Goal: Download file/media

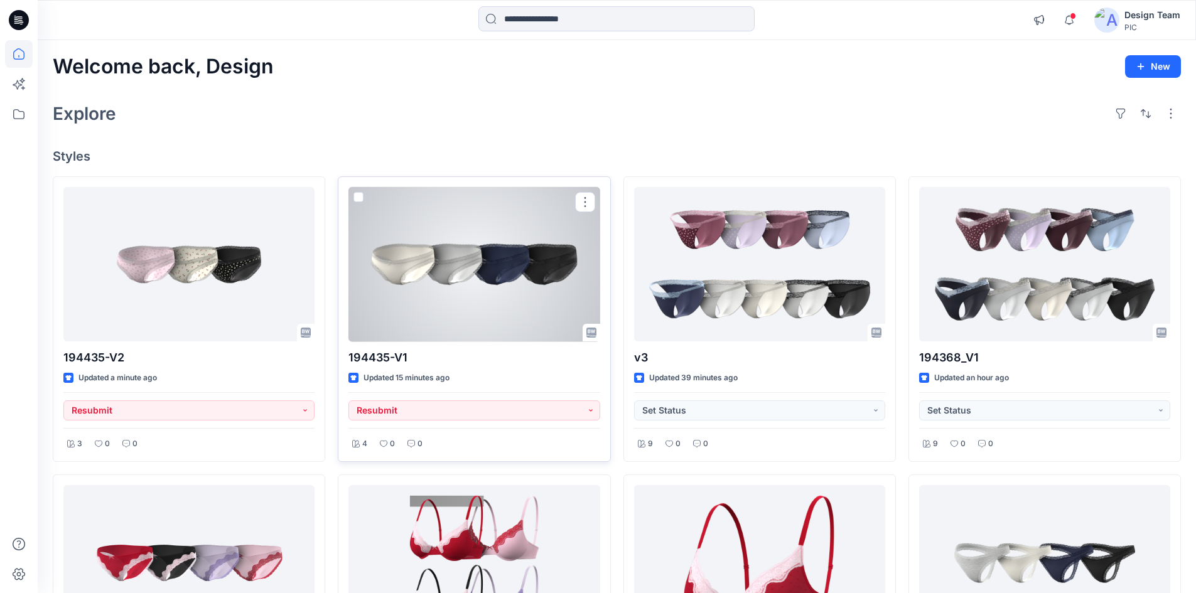
click at [432, 289] on div at bounding box center [473, 264] width 251 height 155
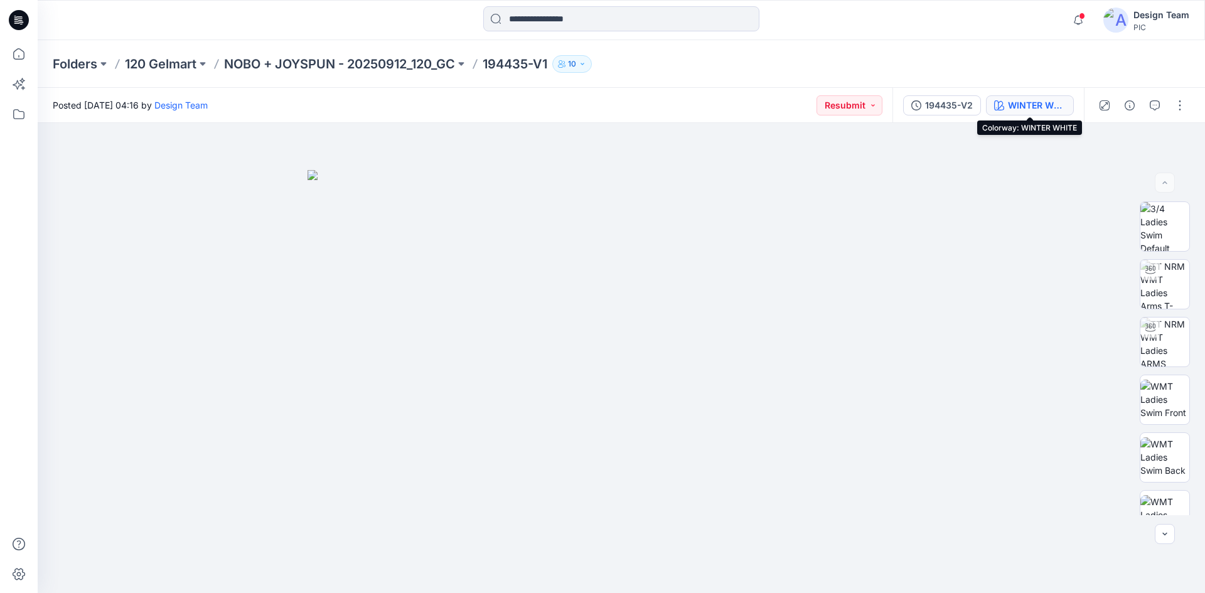
click at [1008, 112] on button "WINTER WHITE" at bounding box center [1030, 105] width 88 height 20
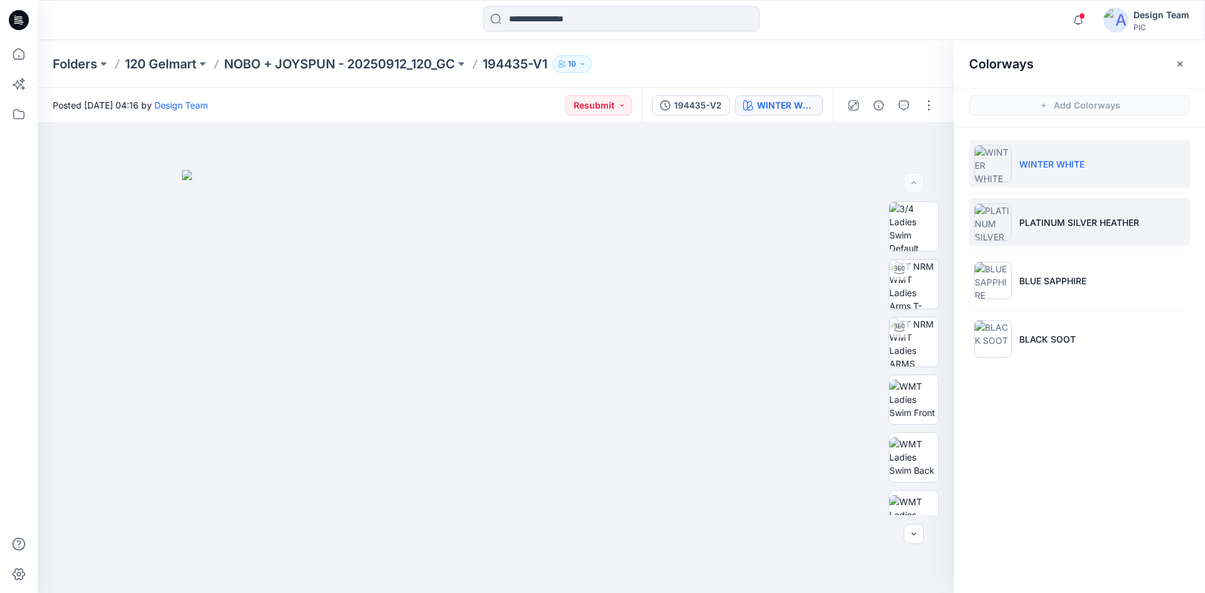
click at [1068, 223] on p "PLATINUM SILVER HEATHER" at bounding box center [1079, 222] width 120 height 13
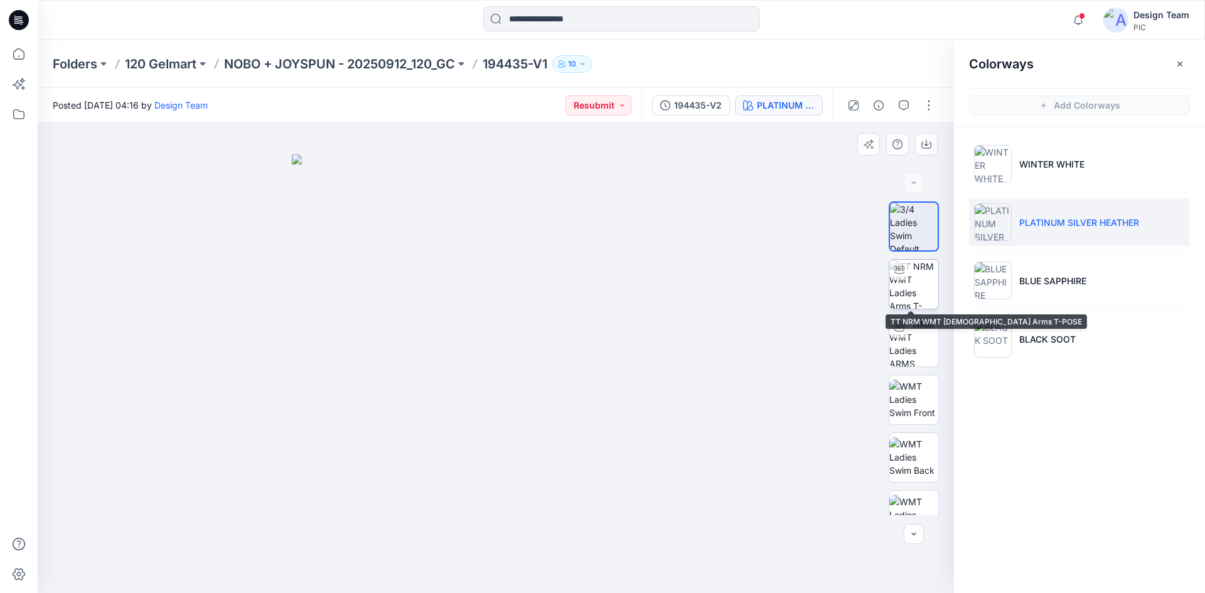
click at [903, 293] on img at bounding box center [913, 284] width 49 height 49
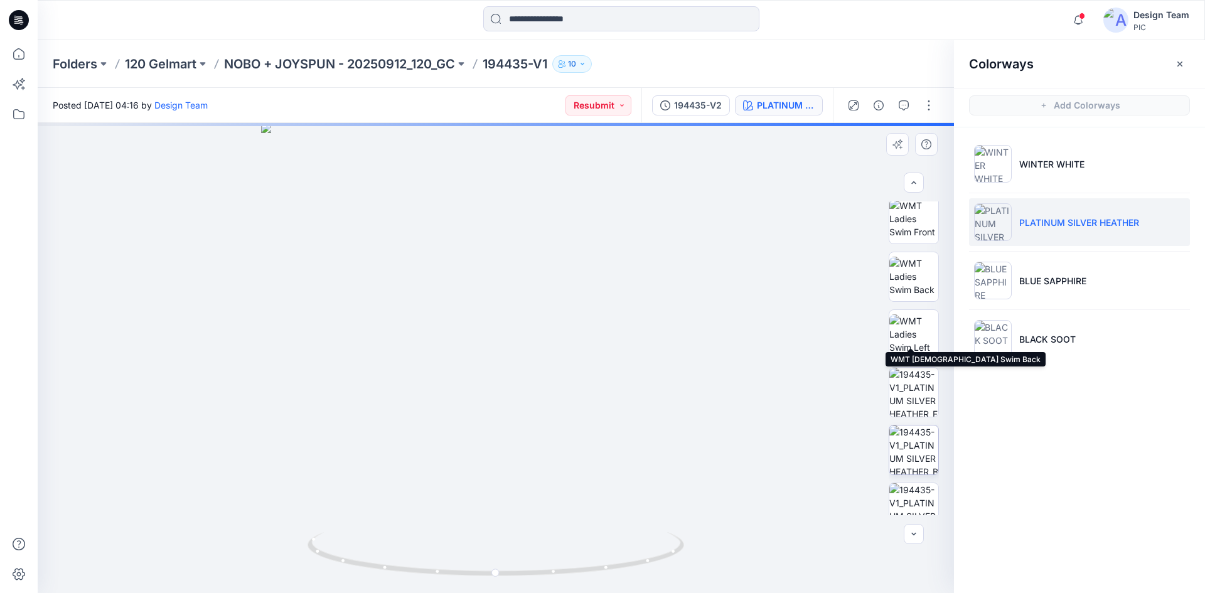
scroll to position [188, 0]
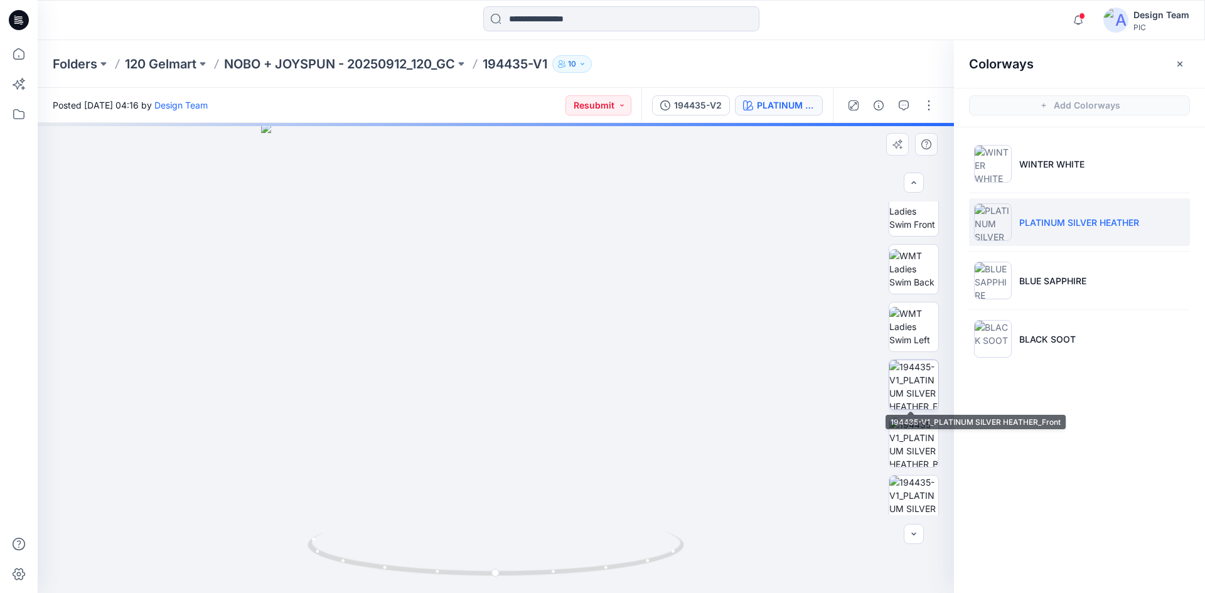
click at [899, 396] on img at bounding box center [913, 384] width 49 height 49
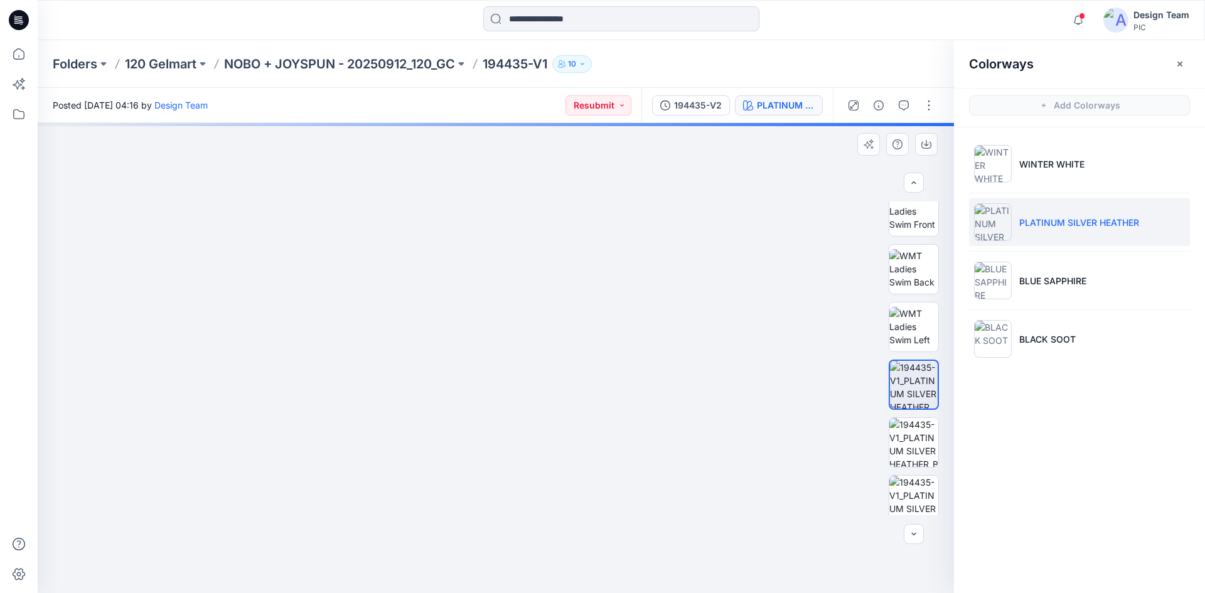
drag, startPoint x: 452, startPoint y: 515, endPoint x: 472, endPoint y: 279, distance: 236.9
click at [473, 272] on img at bounding box center [504, 147] width 932 height 894
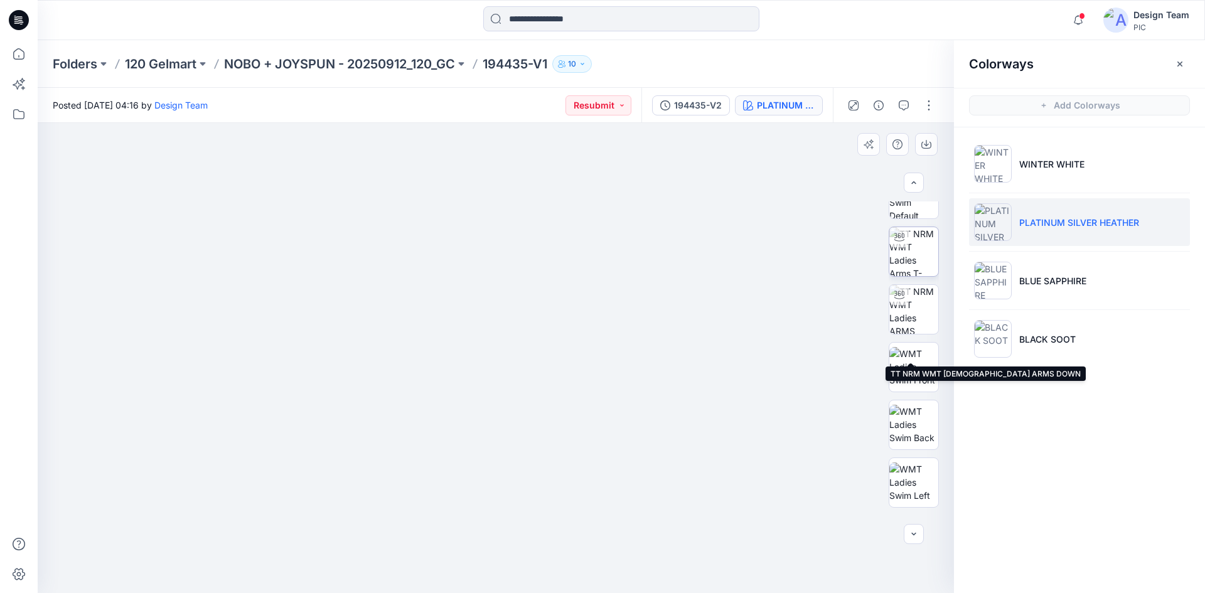
scroll to position [0, 0]
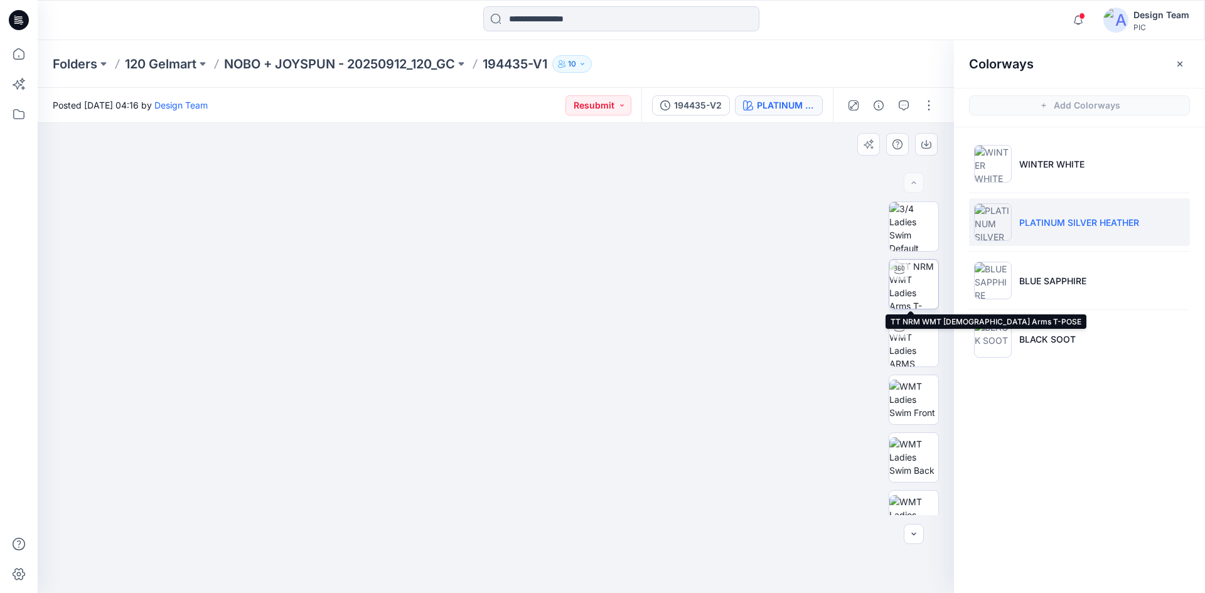
click at [920, 293] on img at bounding box center [913, 284] width 49 height 49
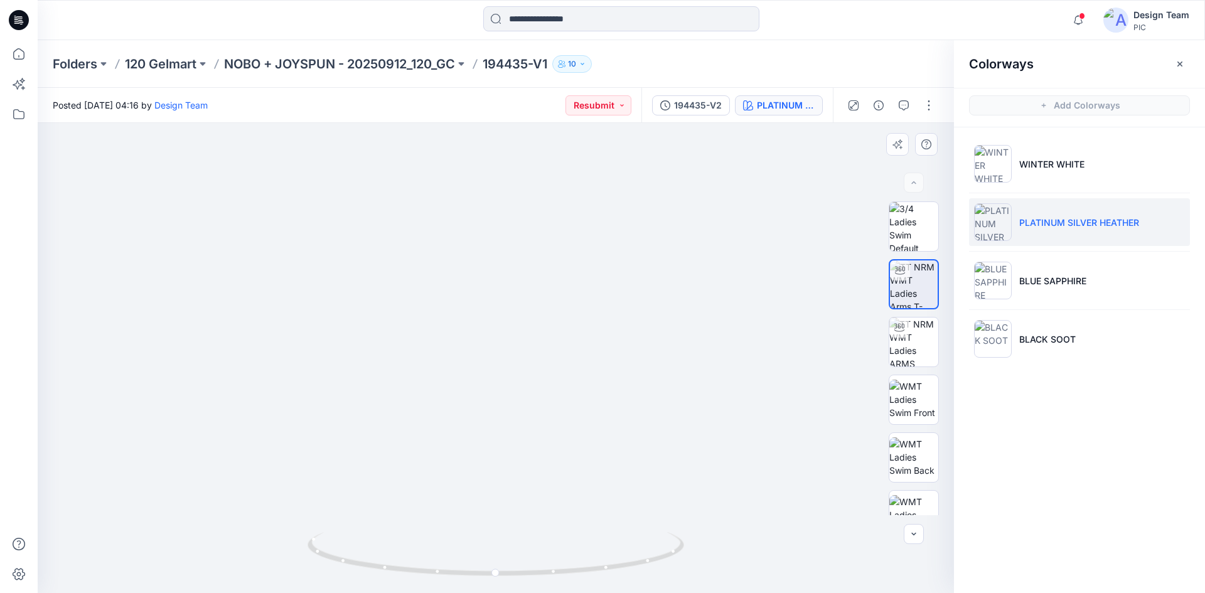
drag, startPoint x: 439, startPoint y: 485, endPoint x: 438, endPoint y: 325, distance: 160.1
click at [438, 325] on img at bounding box center [495, 67] width 1224 height 1053
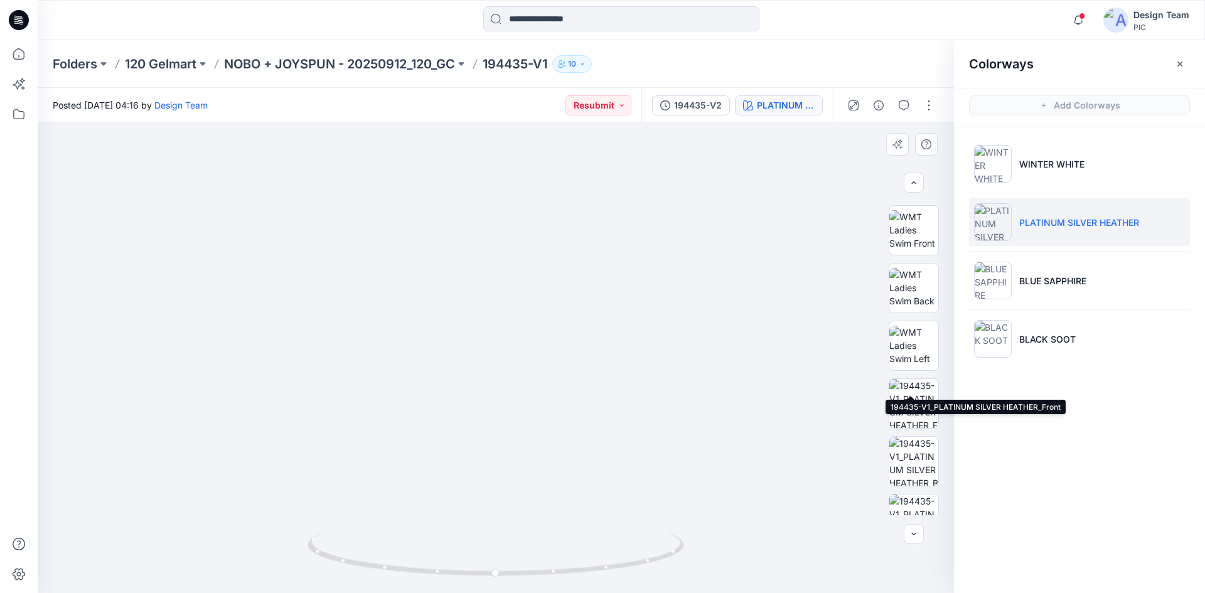
scroll to position [256, 0]
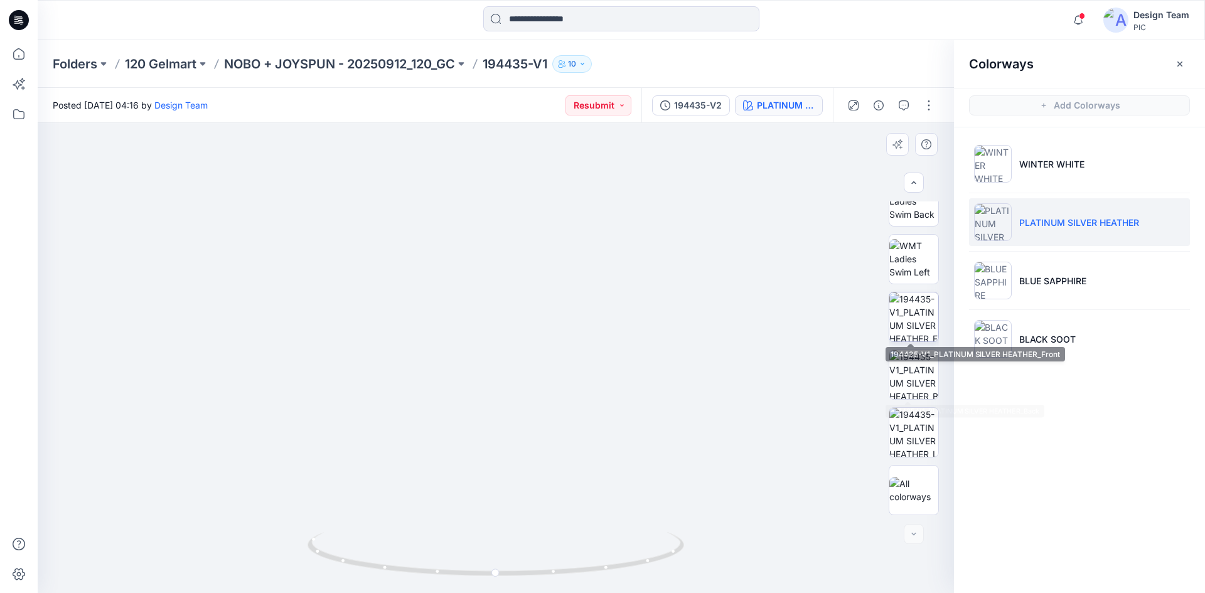
click at [901, 340] on img at bounding box center [913, 317] width 49 height 49
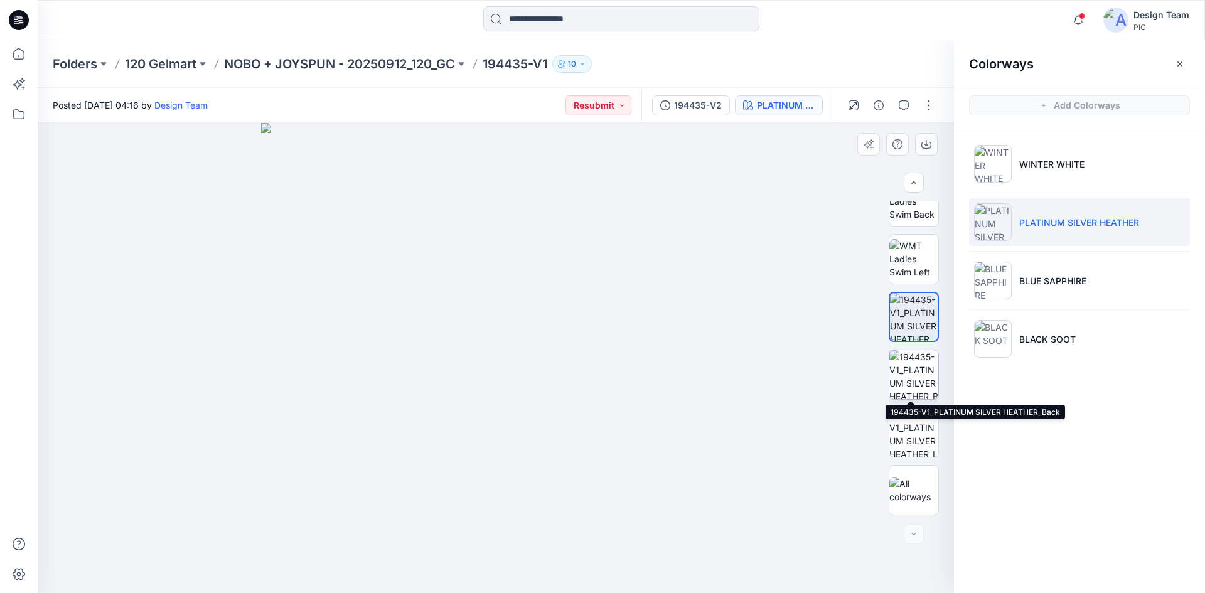
click at [901, 388] on img at bounding box center [913, 374] width 49 height 49
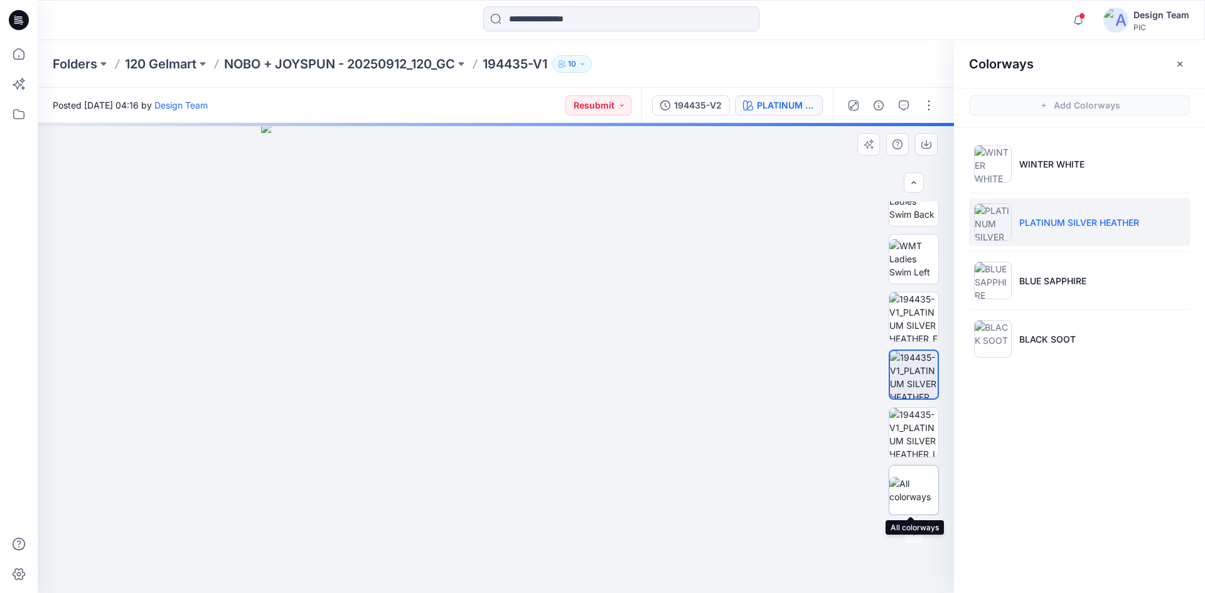
click at [900, 486] on img at bounding box center [913, 490] width 49 height 26
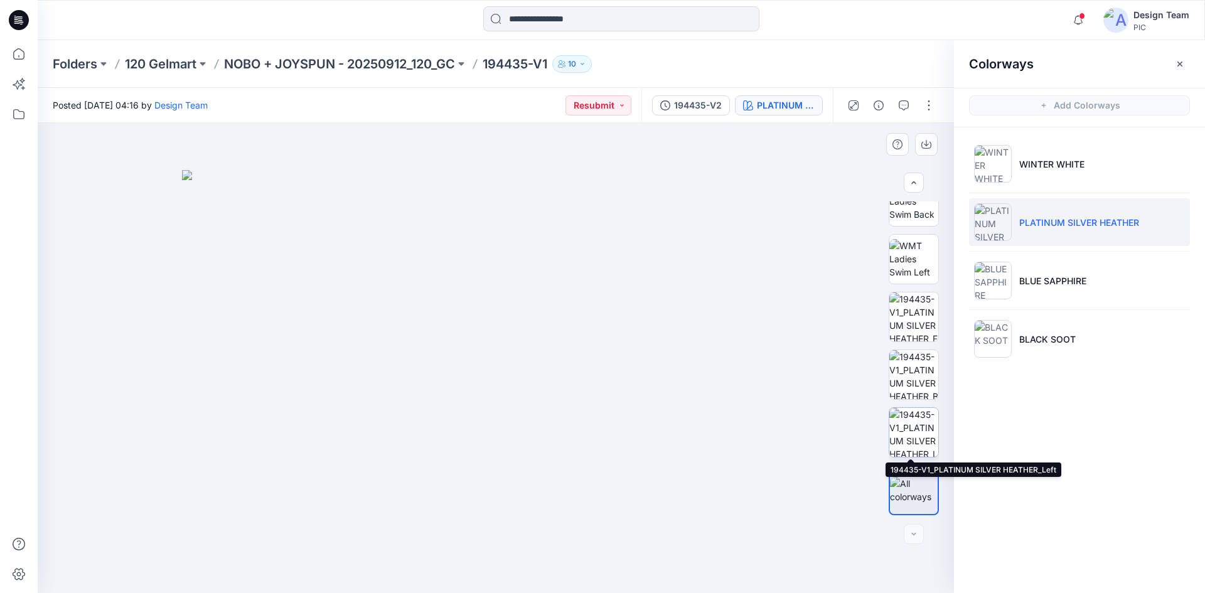
click at [904, 442] on img at bounding box center [913, 432] width 49 height 49
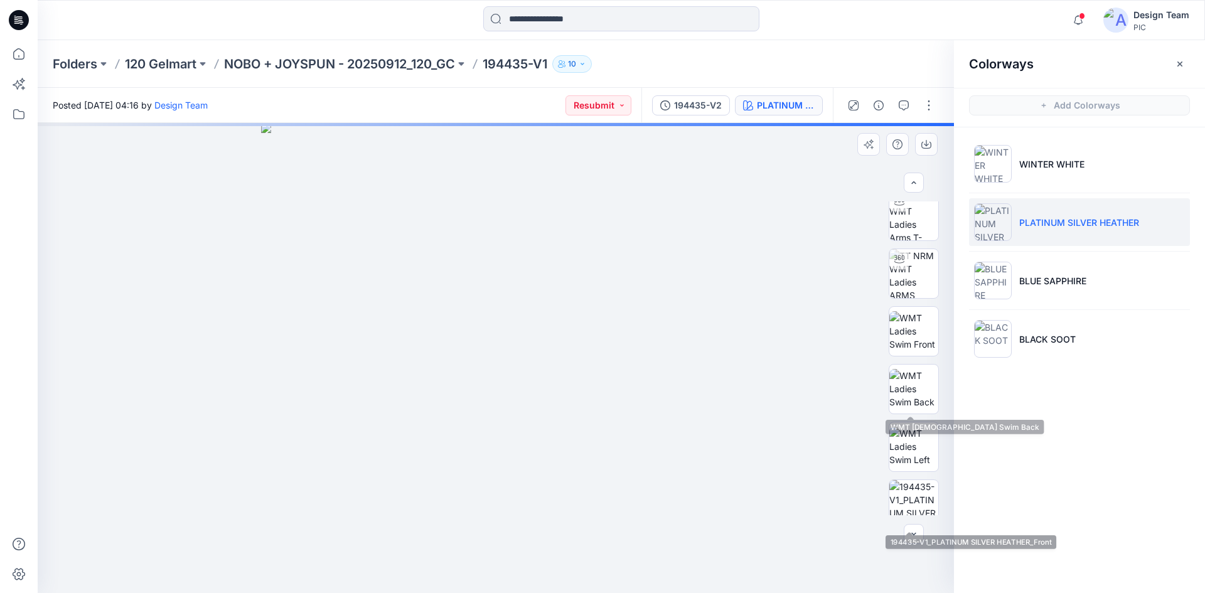
scroll to position [68, 0]
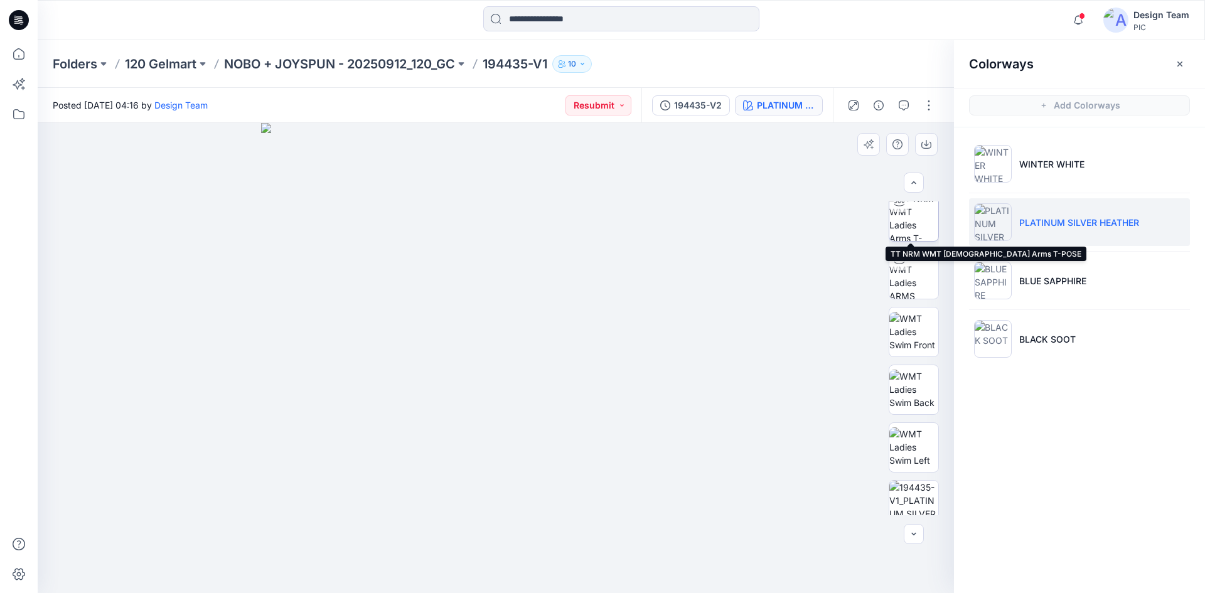
click at [911, 234] on img at bounding box center [913, 216] width 49 height 49
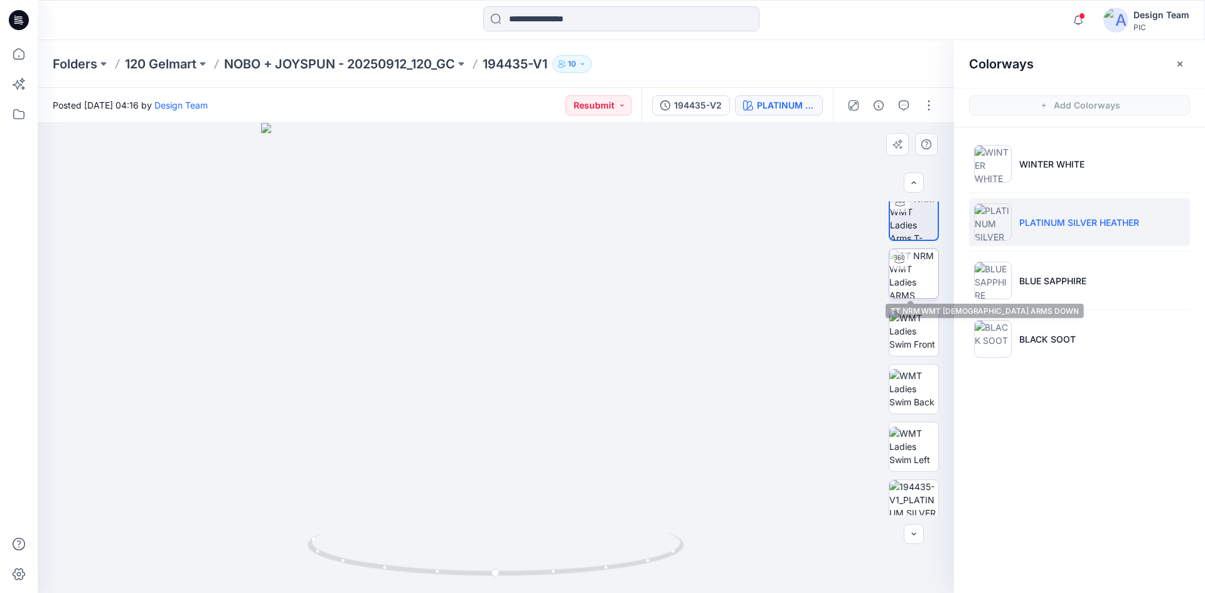
click at [896, 286] on img at bounding box center [913, 273] width 49 height 49
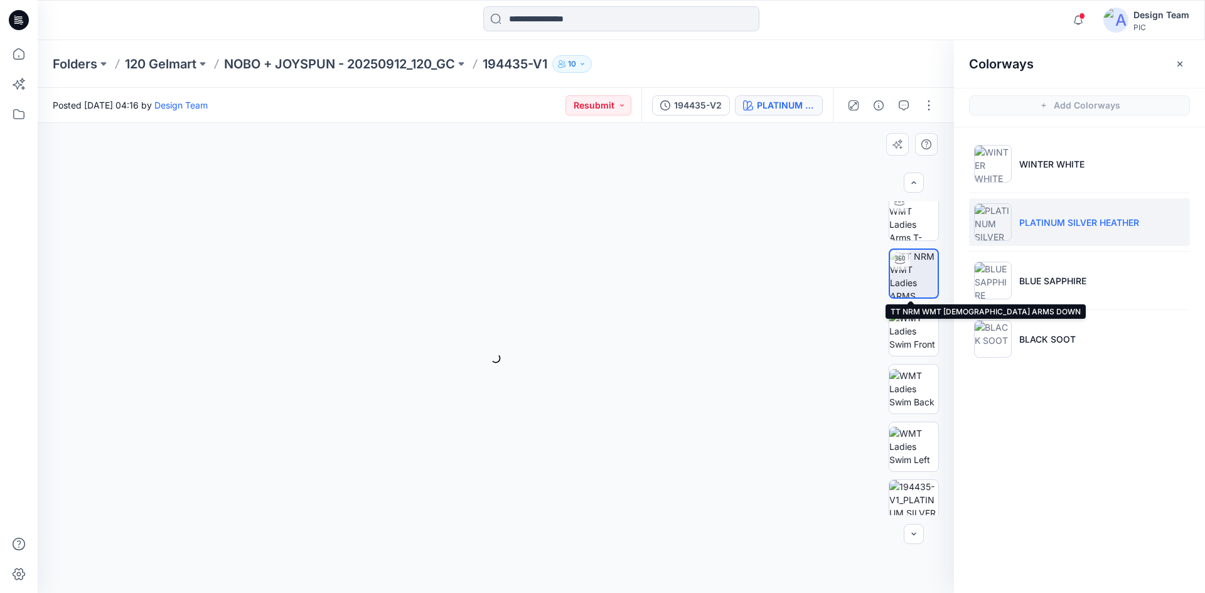
scroll to position [68, 0]
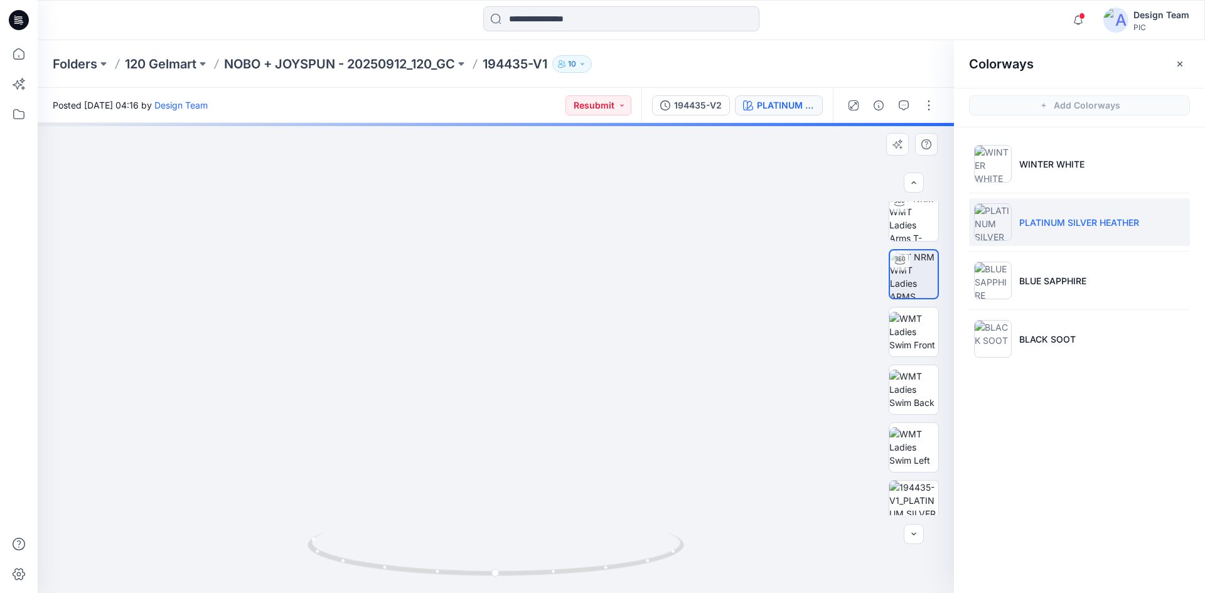
drag, startPoint x: 479, startPoint y: 394, endPoint x: 470, endPoint y: 252, distance: 142.8
click at [470, 252] on img at bounding box center [533, 49] width 1224 height 1089
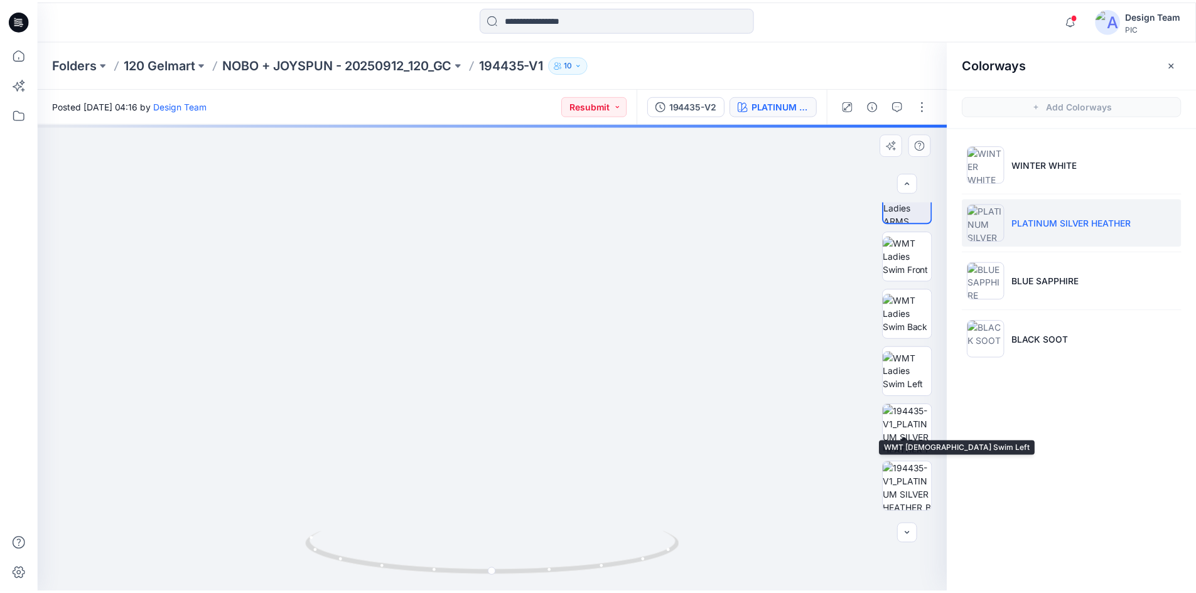
scroll to position [256, 0]
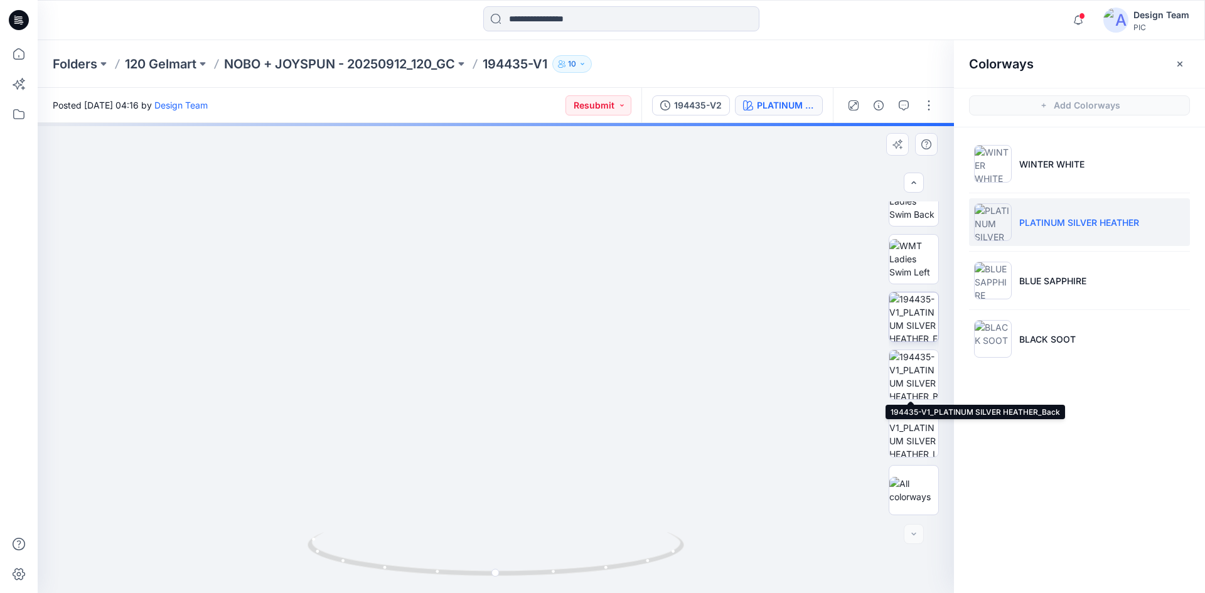
click at [914, 335] on img at bounding box center [913, 317] width 49 height 49
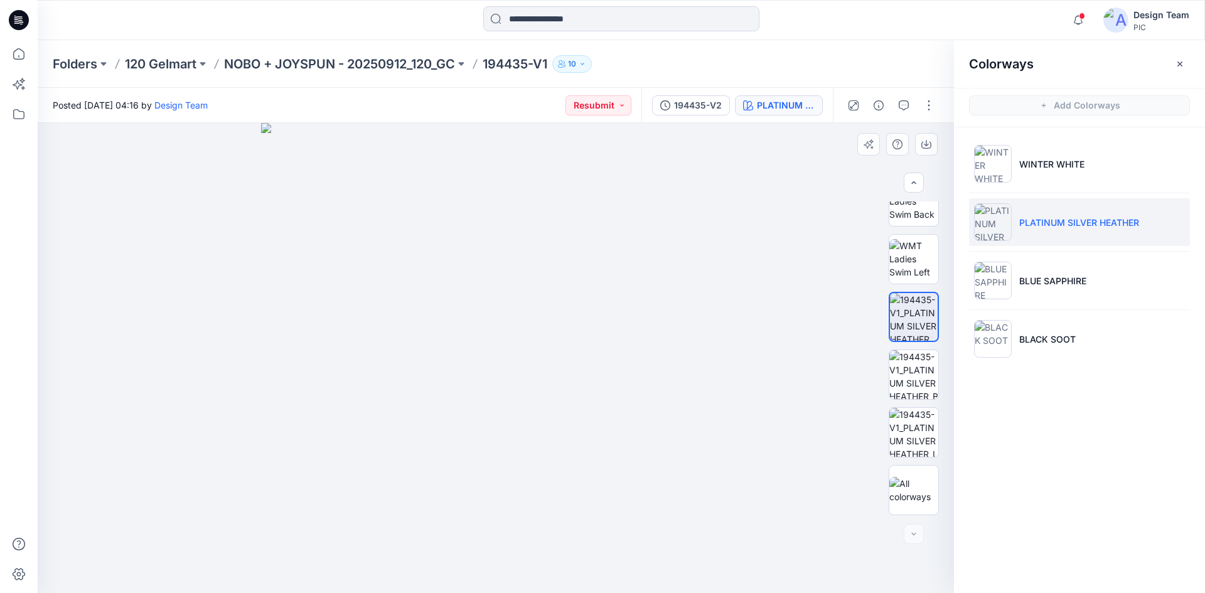
drag, startPoint x: 483, startPoint y: 476, endPoint x: 487, endPoint y: 392, distance: 83.6
click at [487, 392] on img at bounding box center [496, 358] width 470 height 470
drag, startPoint x: 605, startPoint y: 496, endPoint x: 587, endPoint y: 432, distance: 66.4
click at [591, 448] on img at bounding box center [496, 357] width 932 height 471
drag, startPoint x: 591, startPoint y: 505, endPoint x: 610, endPoint y: 289, distance: 216.8
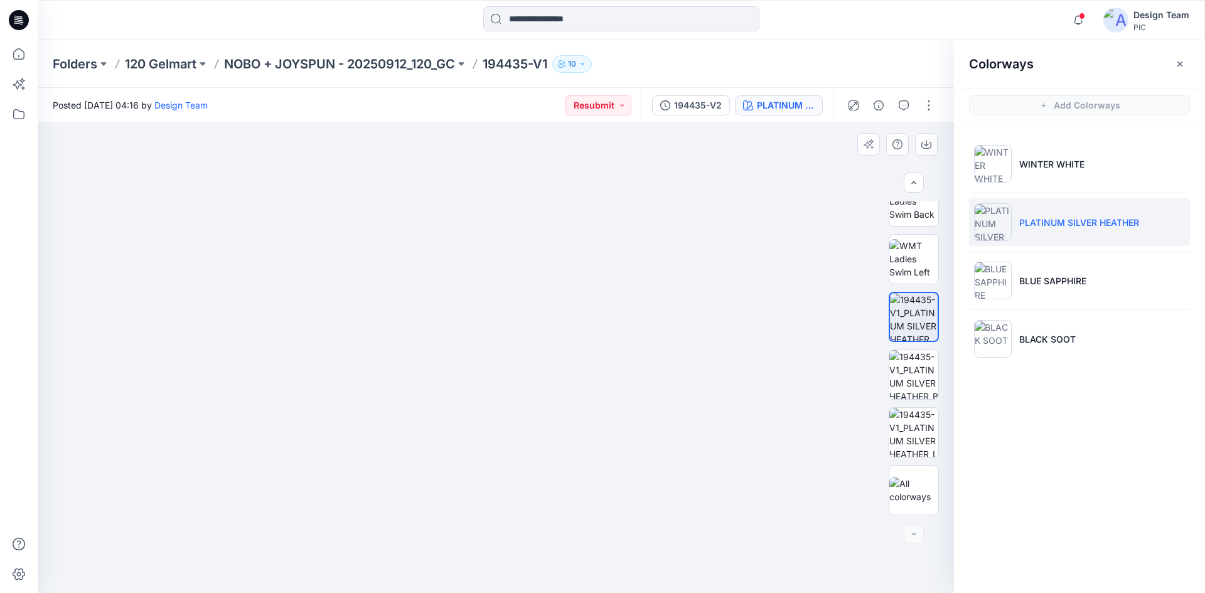
click at [618, 257] on img at bounding box center [489, 326] width 932 height 533
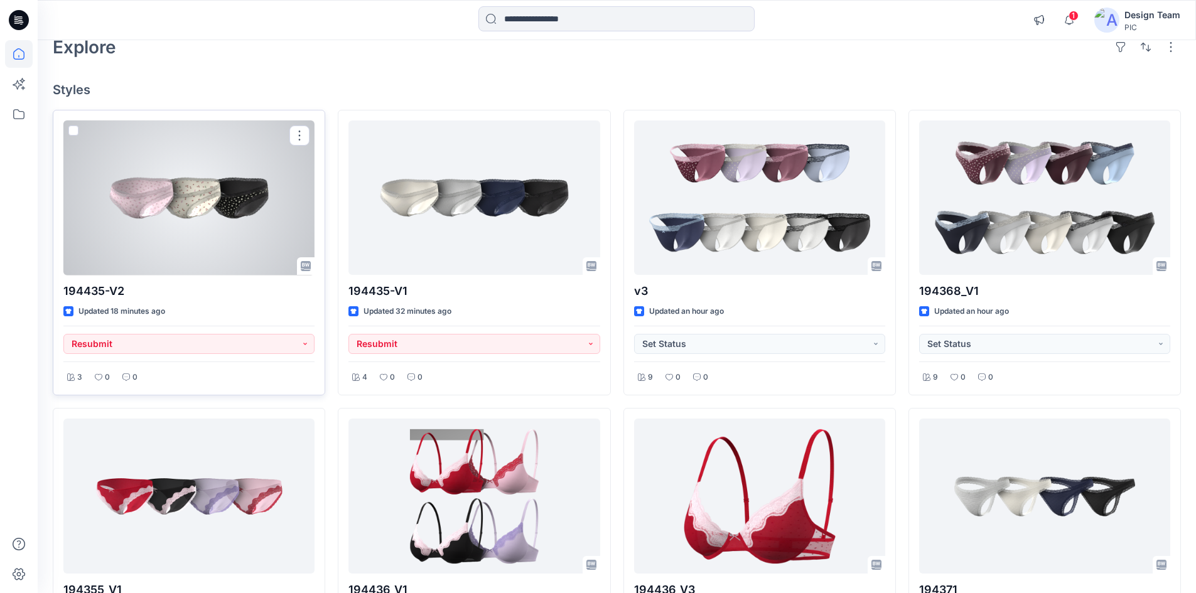
scroll to position [63, 0]
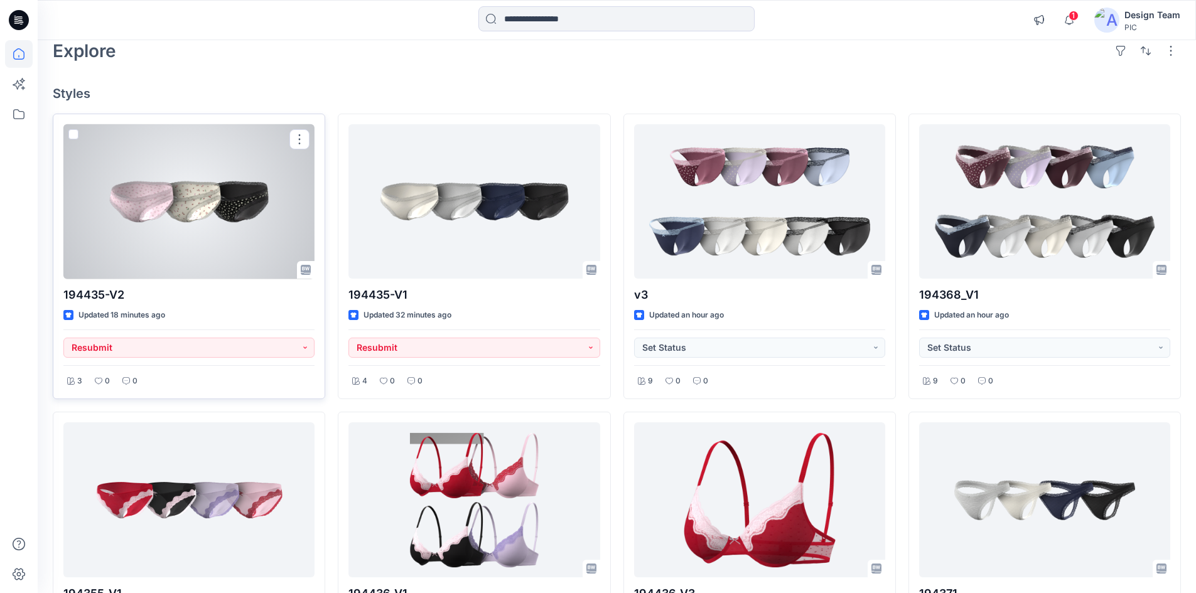
click at [217, 188] on div at bounding box center [188, 201] width 251 height 155
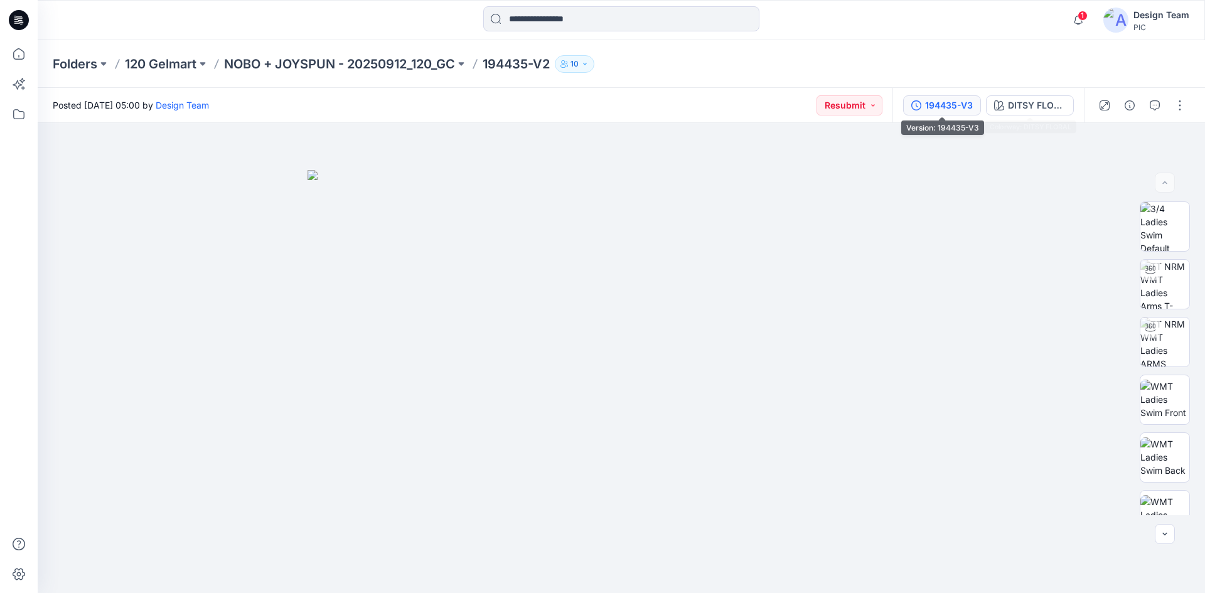
click at [941, 105] on div "194435-V3" at bounding box center [949, 106] width 48 height 14
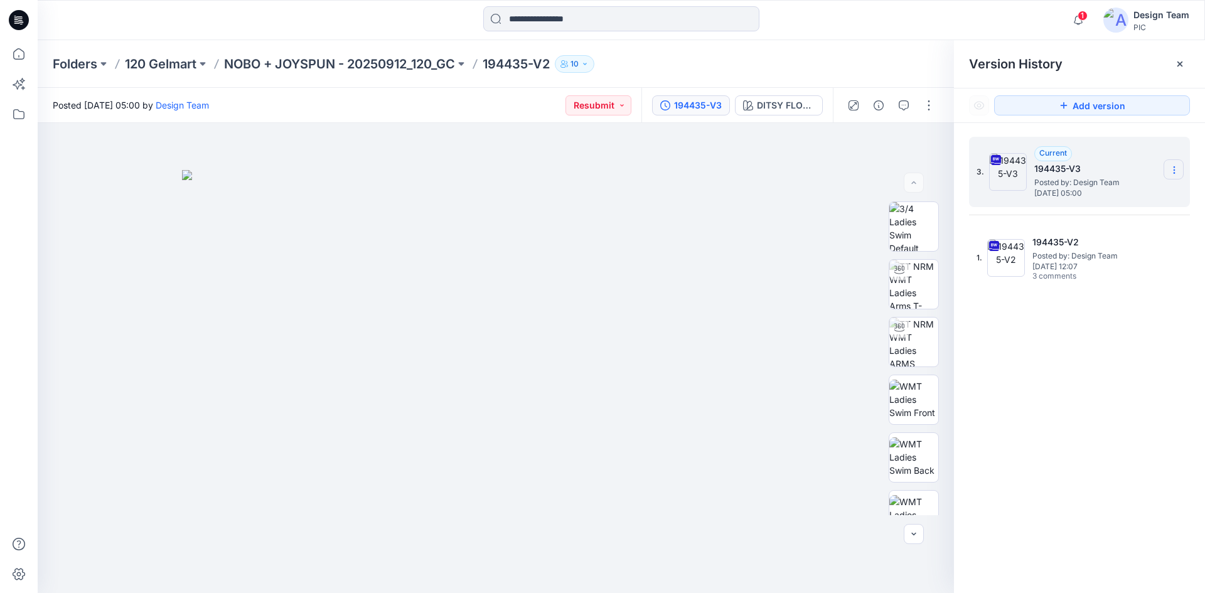
click at [1171, 167] on icon at bounding box center [1174, 170] width 10 height 10
click at [1142, 198] on span "Download Source BW File" at bounding box center [1110, 194] width 105 height 15
click at [915, 285] on img at bounding box center [913, 284] width 49 height 49
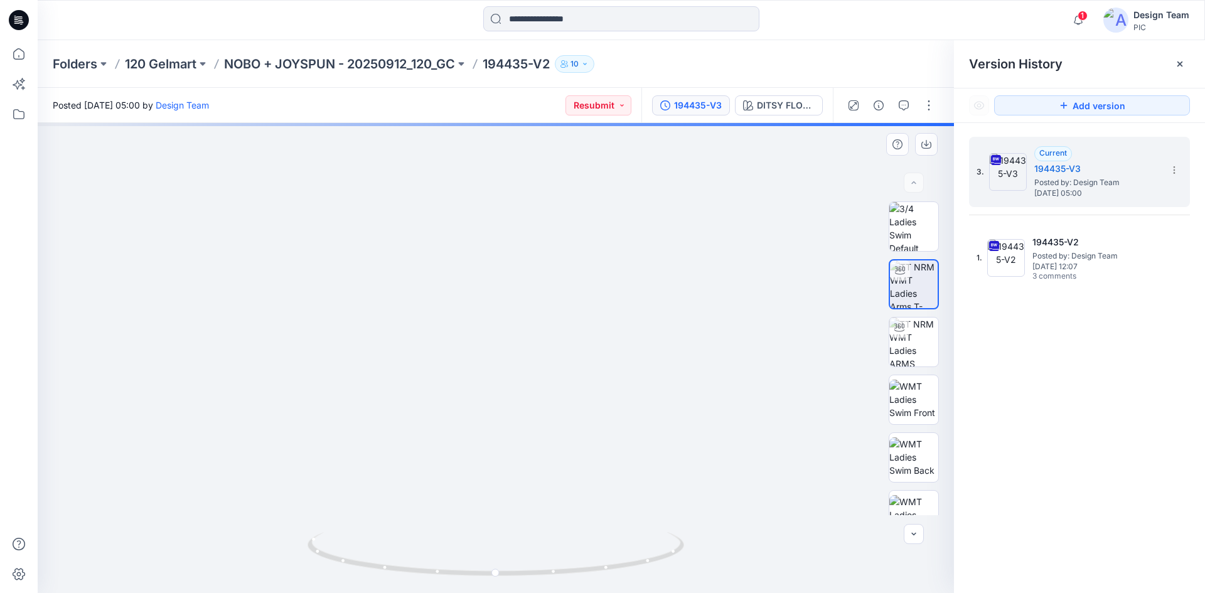
drag, startPoint x: 433, startPoint y: 497, endPoint x: 488, endPoint y: 365, distance: 143.2
click at [492, 366] on img at bounding box center [558, 101] width 1224 height 986
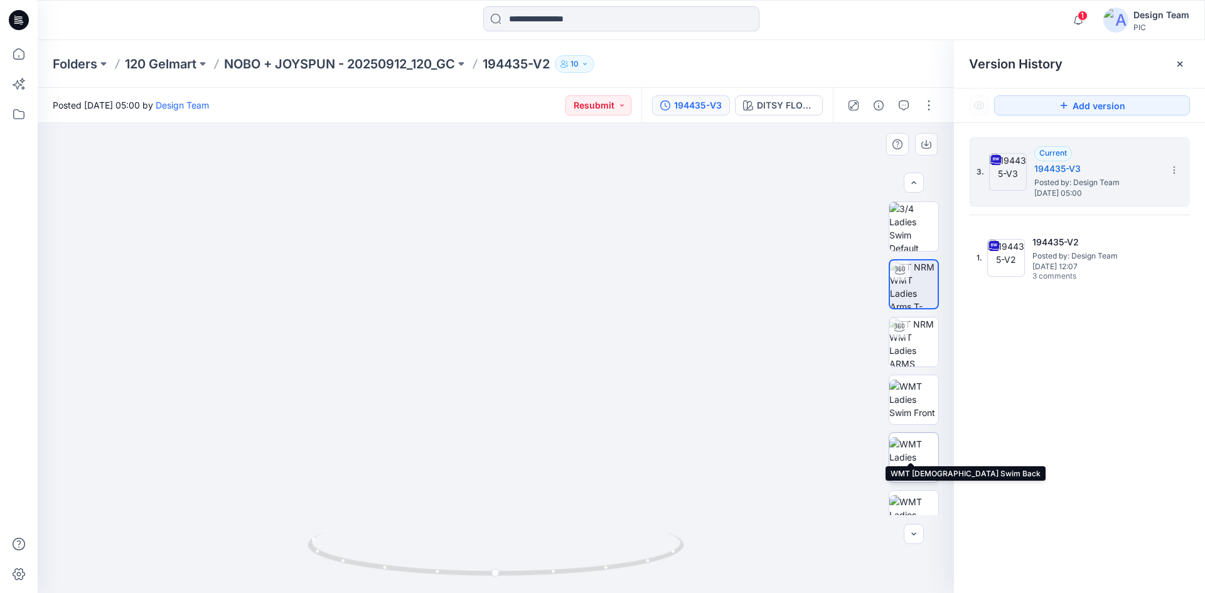
scroll to position [188, 0]
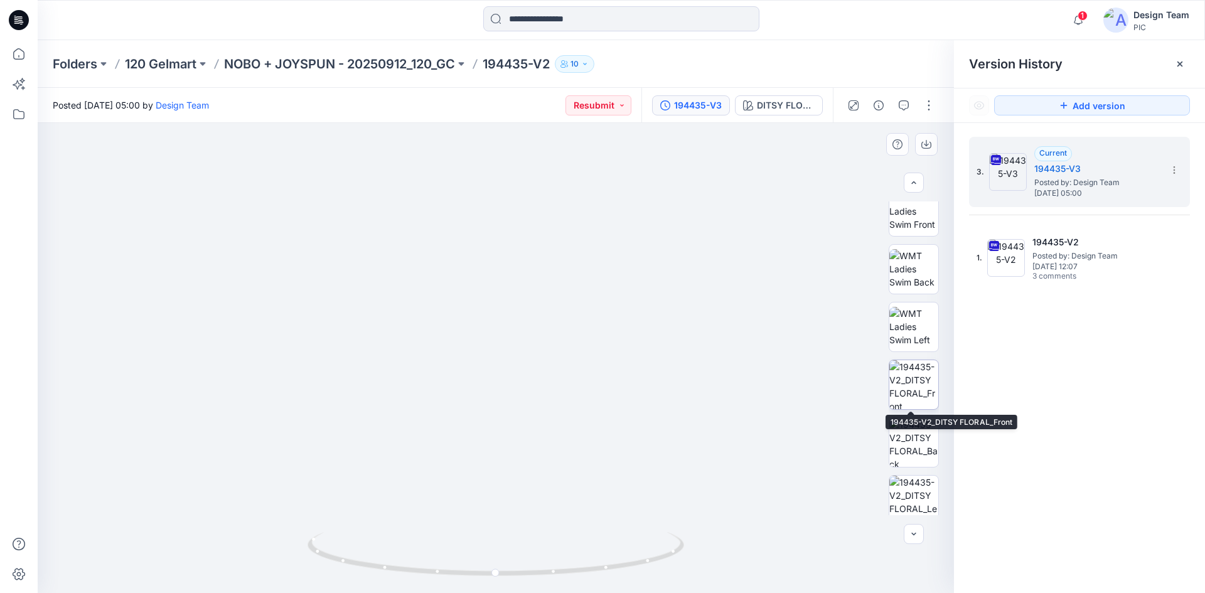
click at [906, 397] on img at bounding box center [913, 384] width 49 height 49
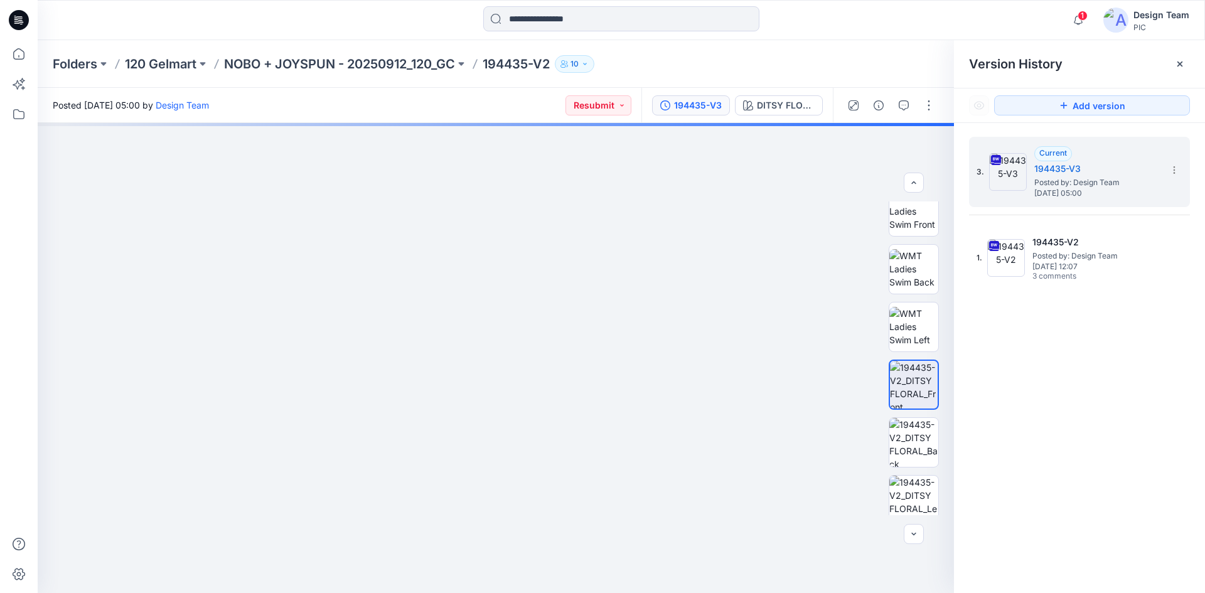
drag, startPoint x: 451, startPoint y: 505, endPoint x: 542, endPoint y: 105, distance: 409.5
click at [544, 98] on div "Posted [DATE] 05:00 by Design Team Resubmit 194435-V3 DITSY FLORAL DITSY FLORAL…" at bounding box center [622, 340] width 1168 height 505
drag, startPoint x: 473, startPoint y: 375, endPoint x: 516, endPoint y: 298, distance: 89.1
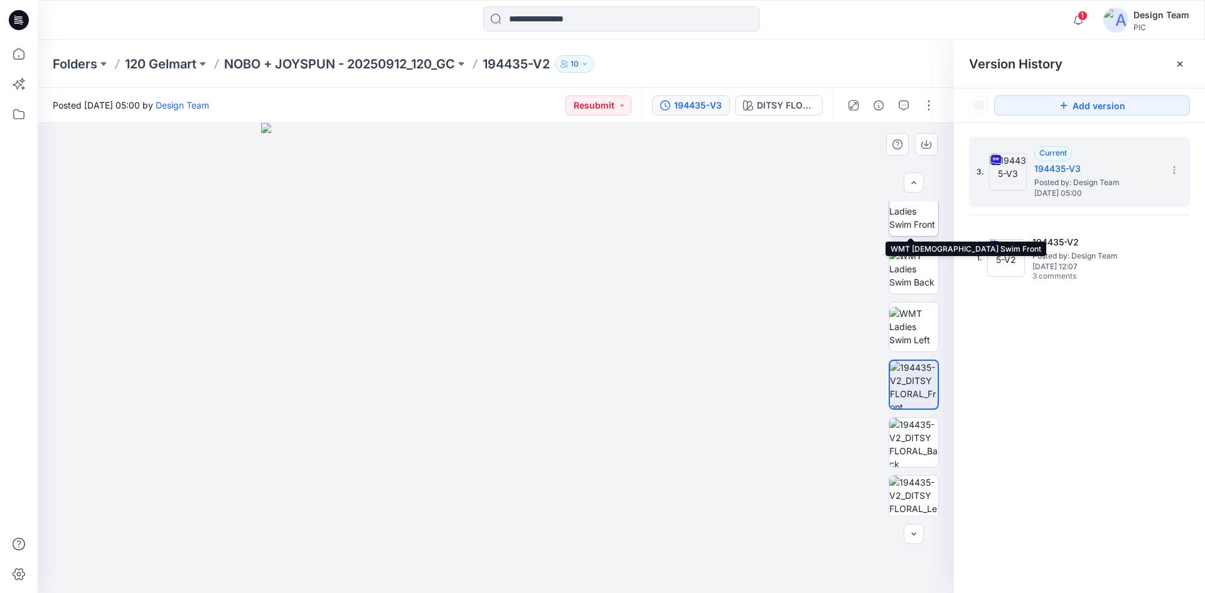
click at [895, 231] on img at bounding box center [913, 211] width 49 height 40
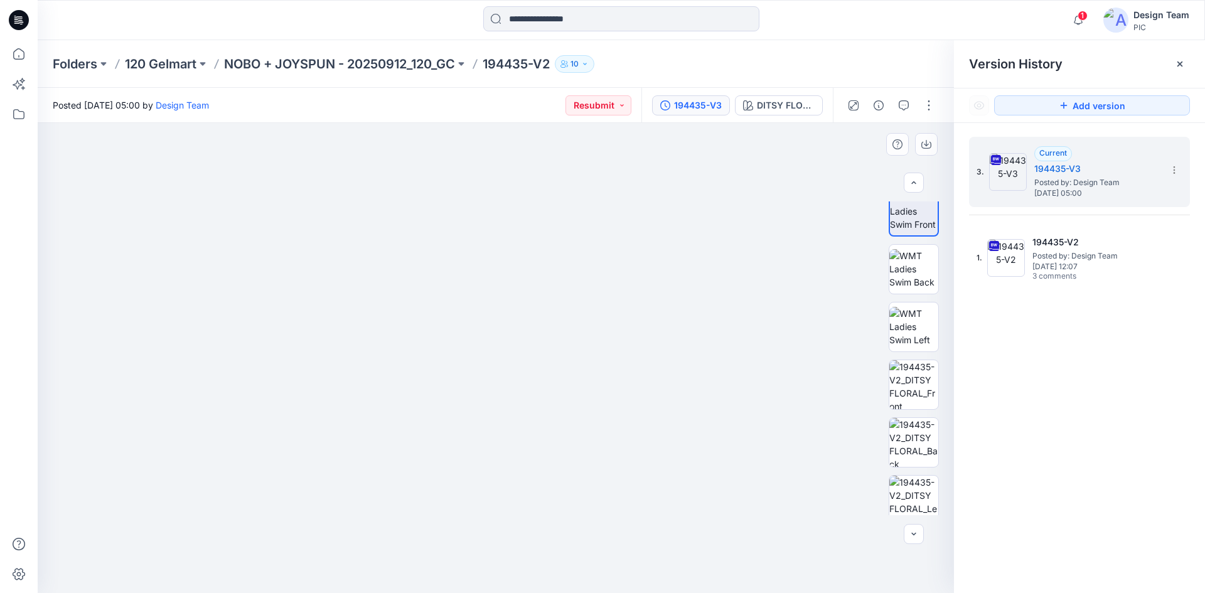
drag, startPoint x: 572, startPoint y: 473, endPoint x: 591, endPoint y: 241, distance: 233.1
click at [600, 221] on img at bounding box center [496, 185] width 816 height 816
click at [906, 282] on img at bounding box center [913, 269] width 49 height 40
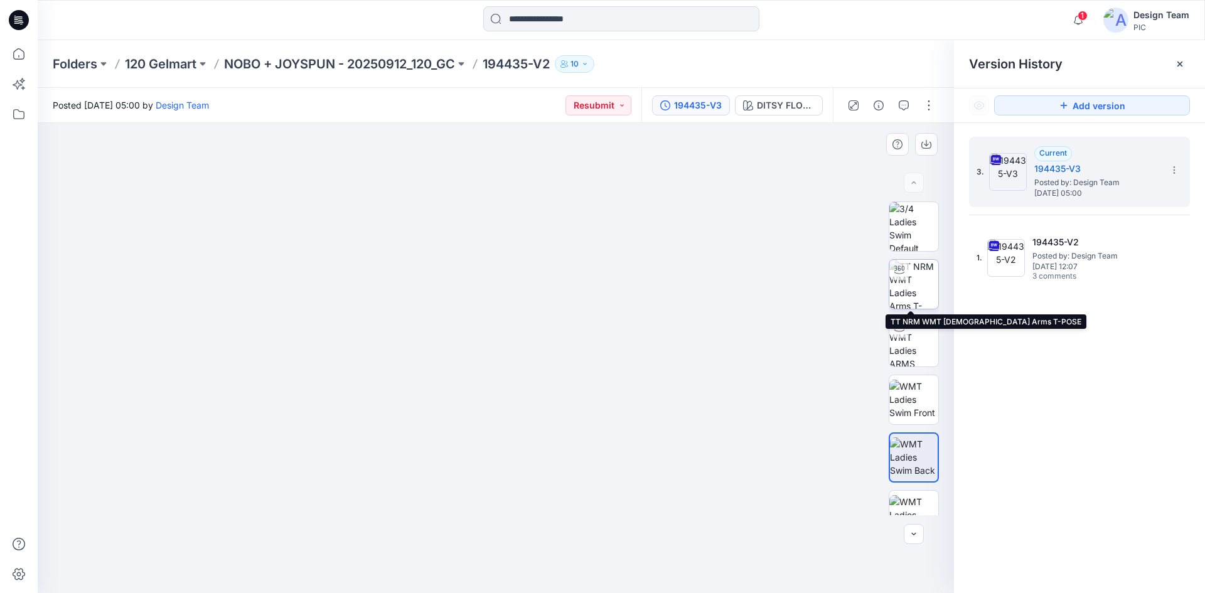
click at [911, 277] on img at bounding box center [913, 284] width 49 height 49
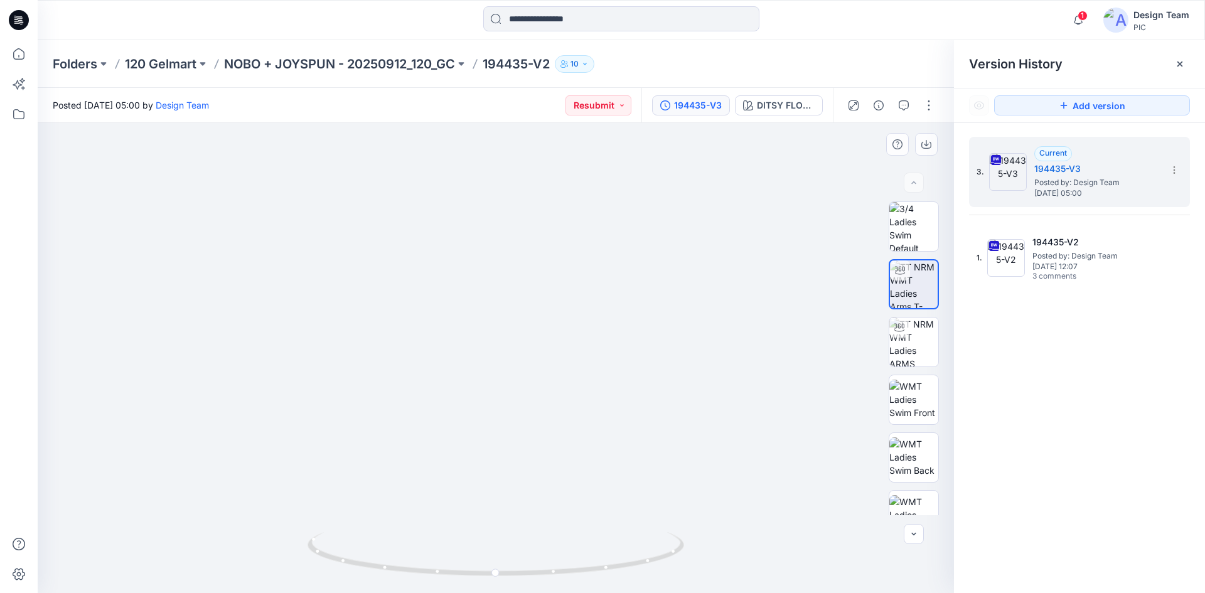
drag, startPoint x: 463, startPoint y: 510, endPoint x: 547, endPoint y: 287, distance: 238.2
click at [546, 284] on img at bounding box center [577, 56] width 1224 height 1076
click at [1072, 319] on div "3. Current 194435-V3 Posted by: Design Team [DATE] 05:00 1. 194435-V2 Posted by…" at bounding box center [1079, 367] width 251 height 488
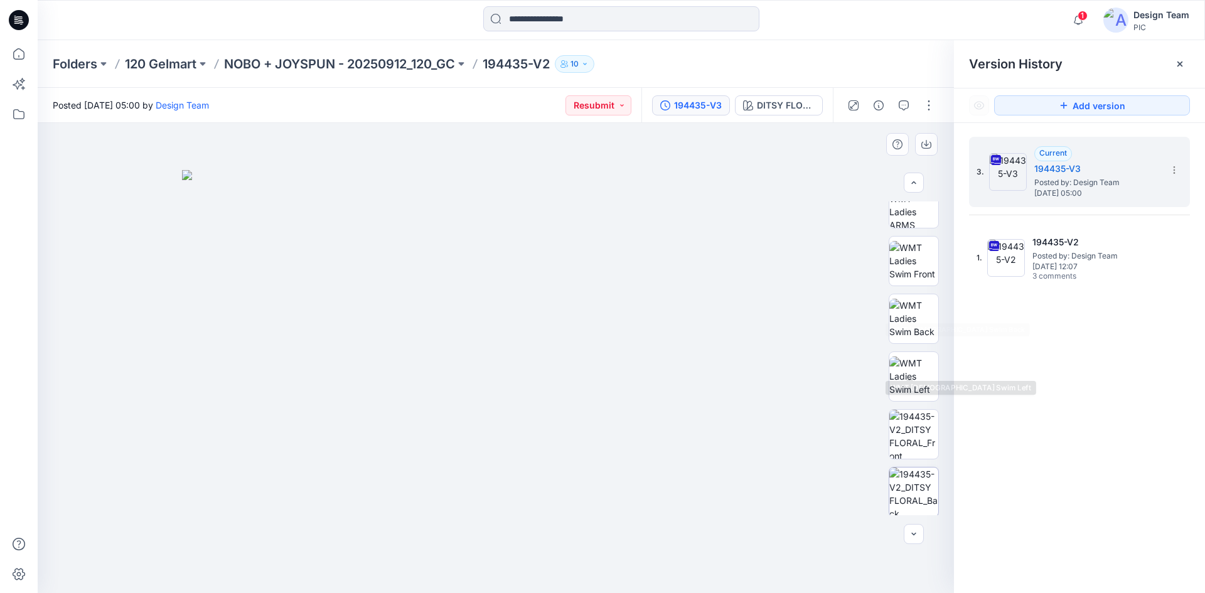
scroll to position [188, 0]
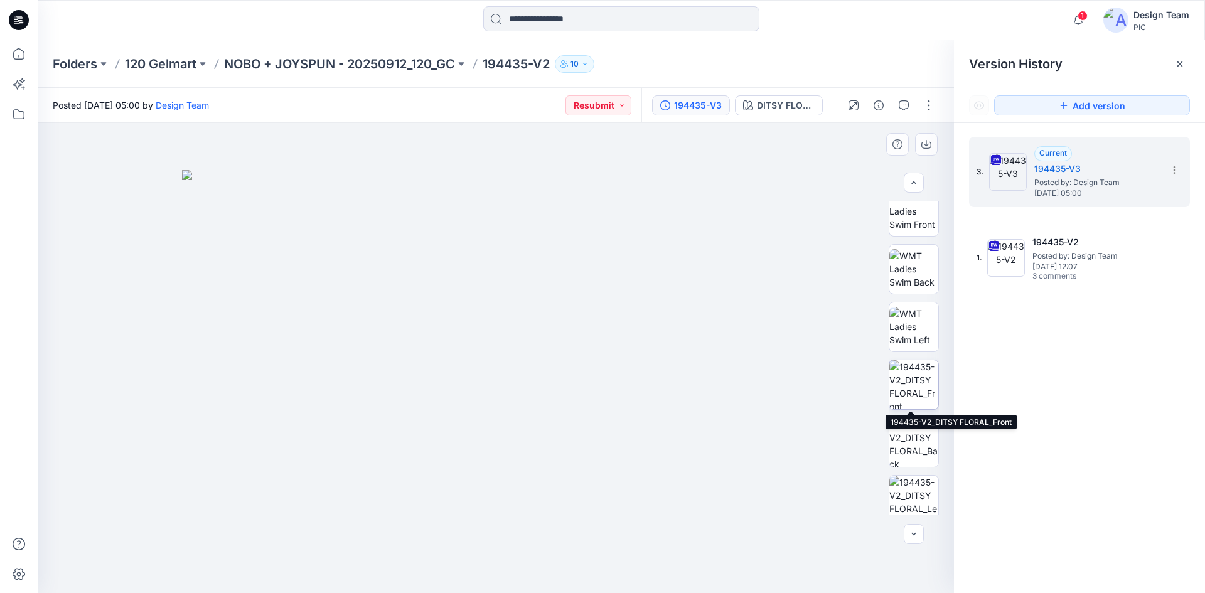
click at [904, 391] on img at bounding box center [913, 384] width 49 height 49
drag, startPoint x: 398, startPoint y: 470, endPoint x: 548, endPoint y: 28, distance: 466.7
click at [548, 28] on div "1 Notifications Your style 194435-V2 has been updated with 194435-V3 version 8 …" at bounding box center [602, 296] width 1205 height 593
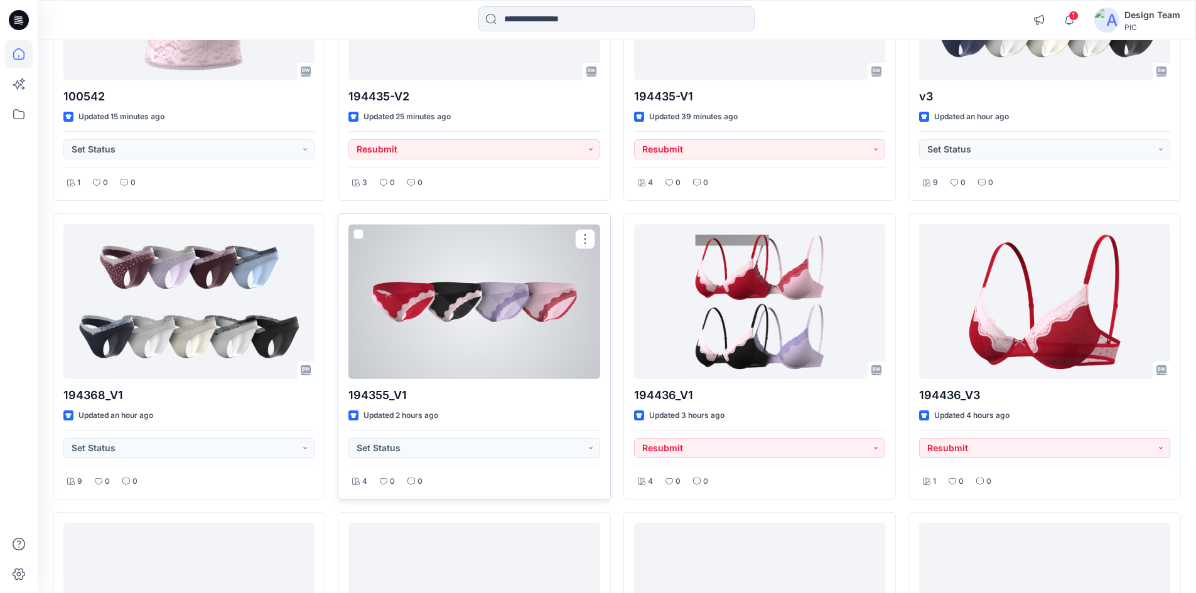
scroll to position [439, 0]
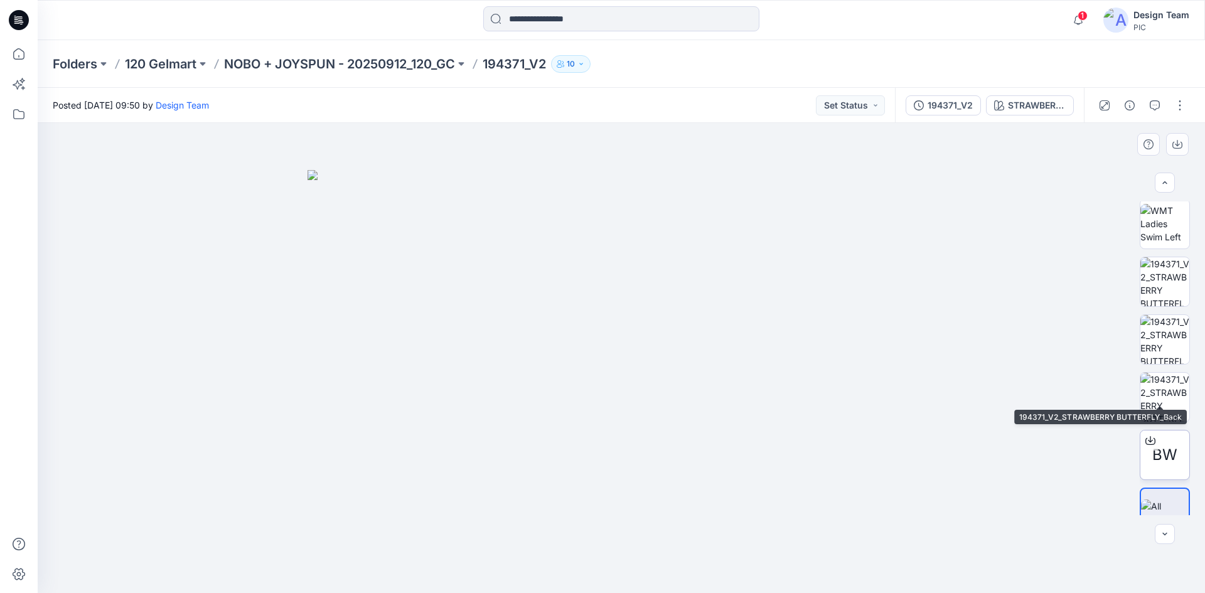
scroll to position [314, 0]
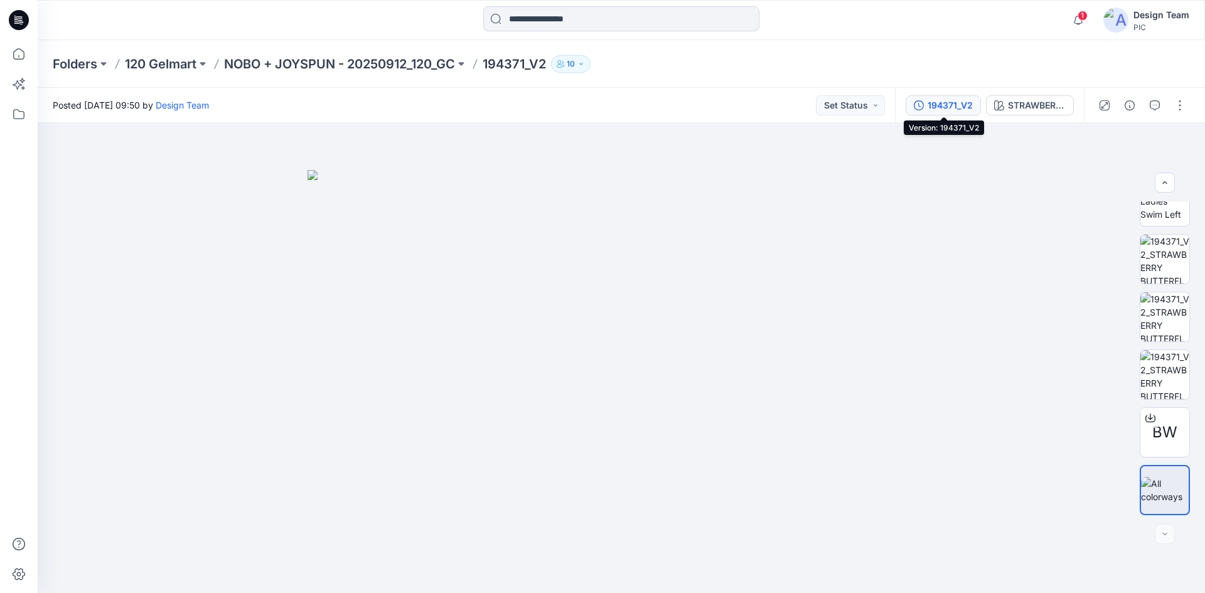
click at [954, 105] on div "194371_V2" at bounding box center [950, 106] width 45 height 14
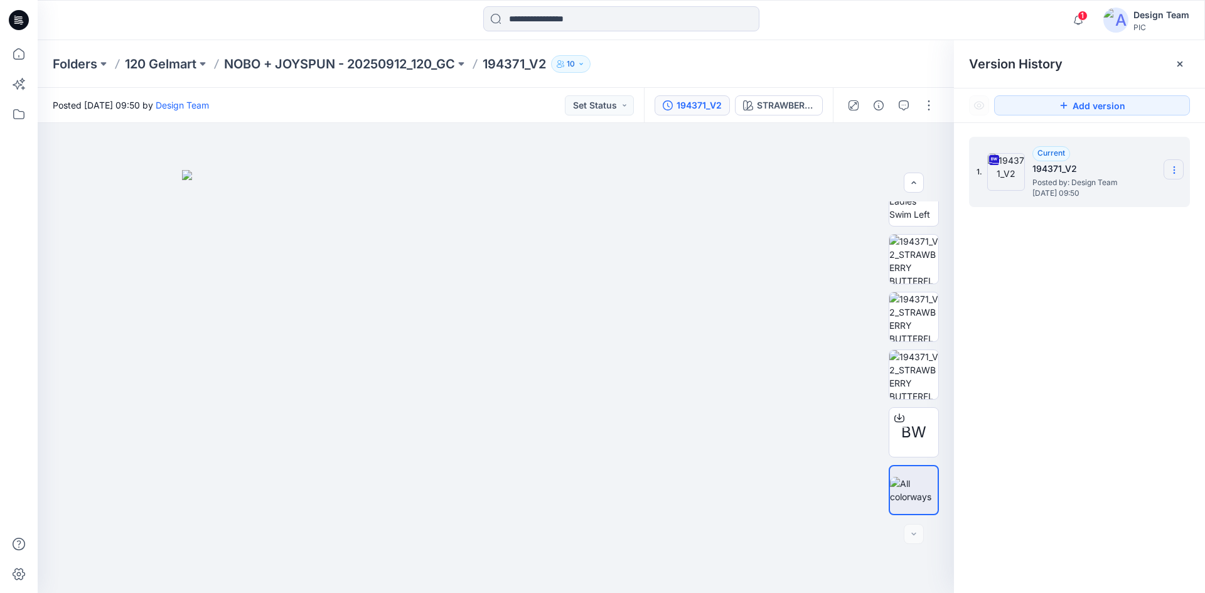
click at [1170, 172] on icon at bounding box center [1174, 170] width 10 height 10
click at [1117, 200] on span "Download Source BW File" at bounding box center [1110, 194] width 105 height 15
click at [779, 115] on button "STRAWBERRY BUTTERFLY" at bounding box center [779, 105] width 88 height 20
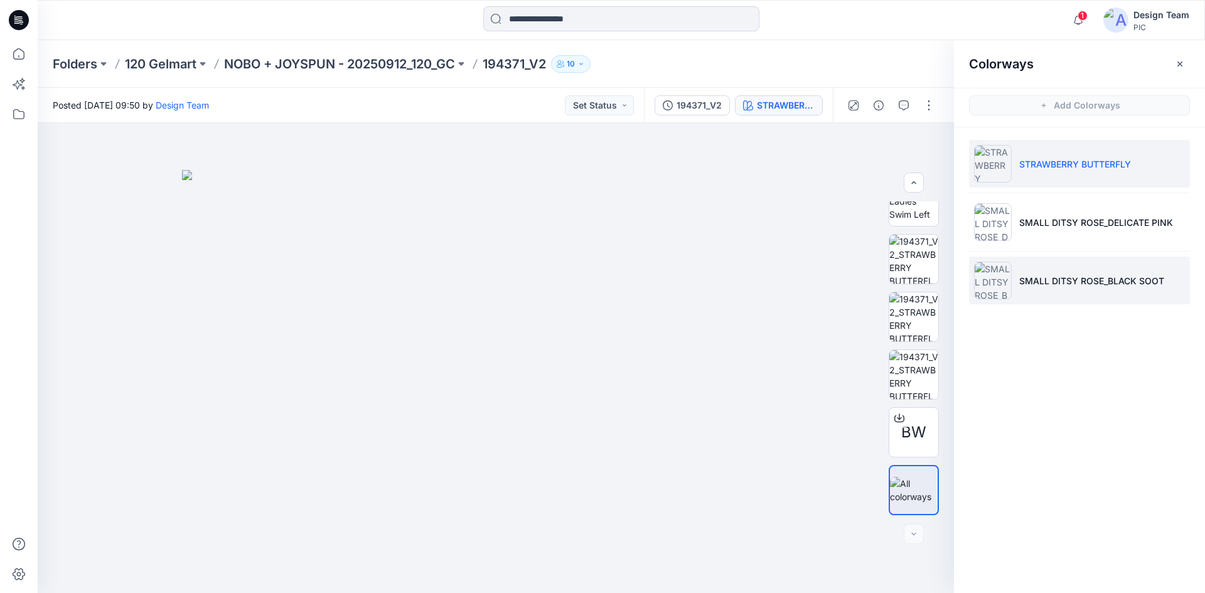
click at [1055, 281] on p "SMALL DITSY ROSE_BLACK SOOT" at bounding box center [1091, 280] width 145 height 13
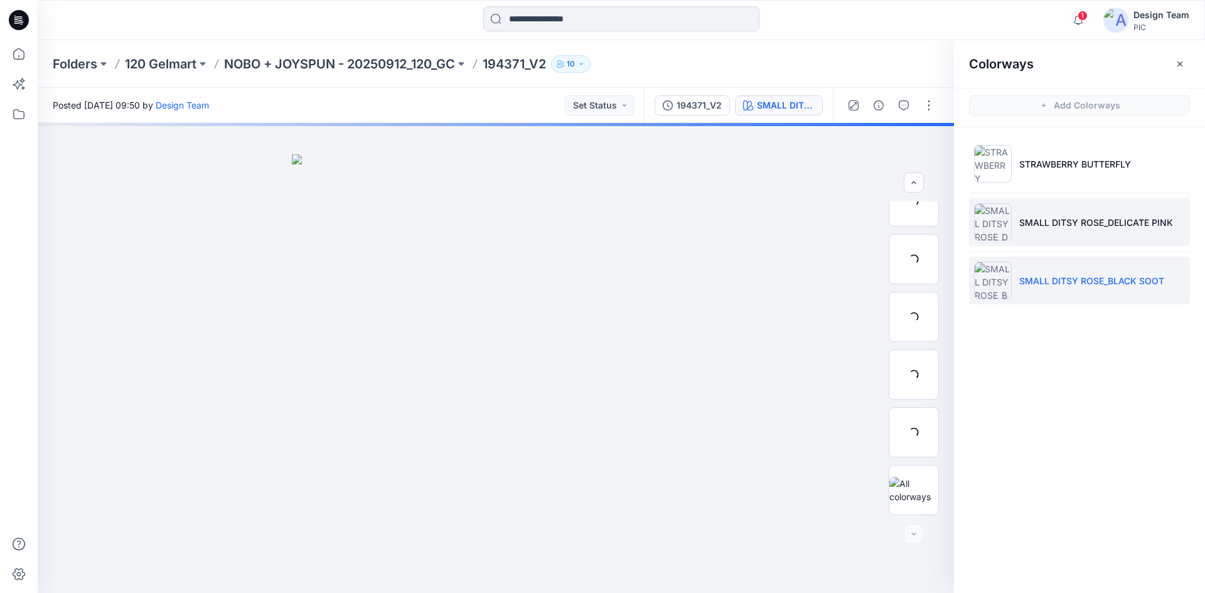
click at [1018, 227] on li "SMALL DITSY ROSE_DELICATE PINK" at bounding box center [1079, 222] width 221 height 48
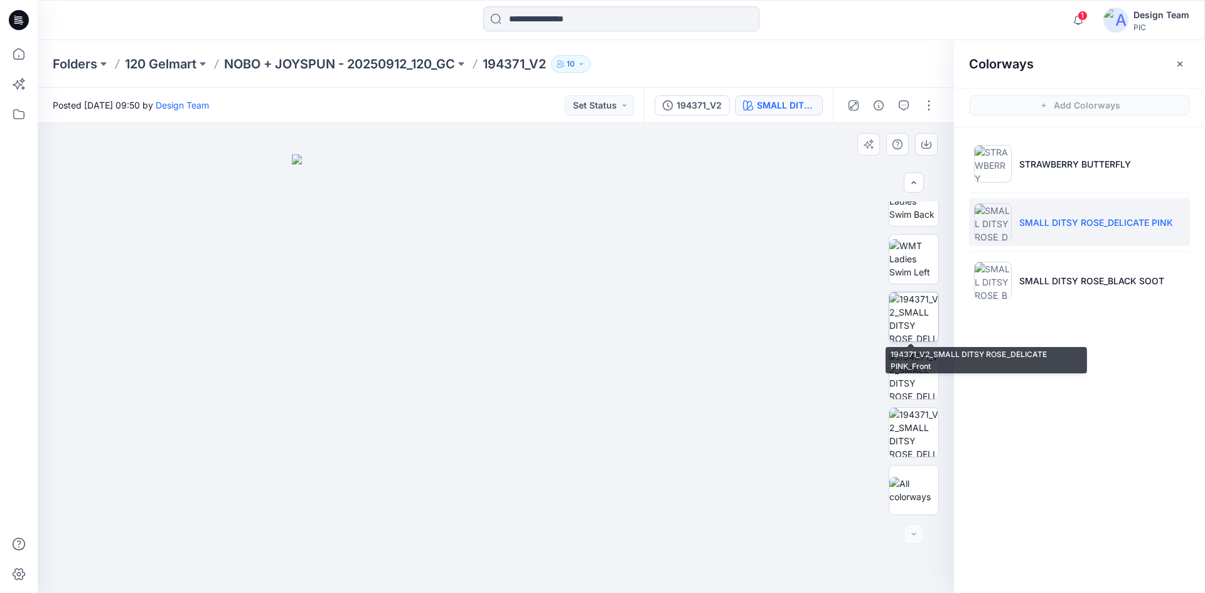
click at [908, 330] on img at bounding box center [913, 317] width 49 height 49
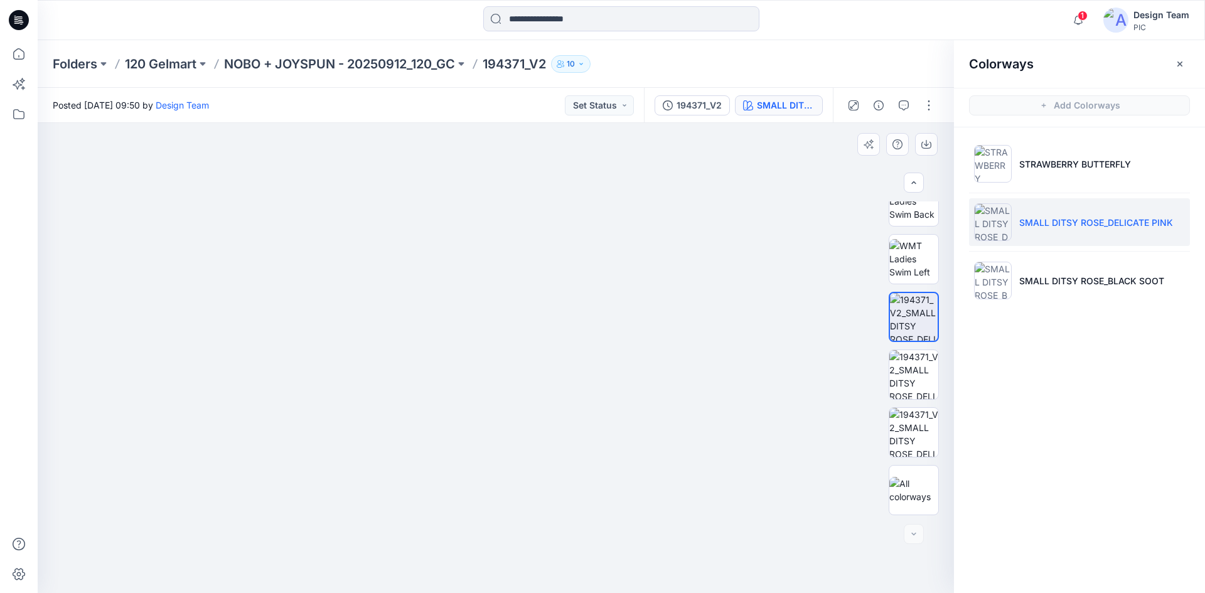
drag, startPoint x: 386, startPoint y: 224, endPoint x: 458, endPoint y: 513, distance: 297.5
click at [475, 539] on img at bounding box center [557, 96] width 1883 height 995
drag, startPoint x: 421, startPoint y: 447, endPoint x: 423, endPoint y: 402, distance: 45.2
click at [423, 402] on img at bounding box center [495, 297] width 729 height 592
drag, startPoint x: 463, startPoint y: 443, endPoint x: 458, endPoint y: 420, distance: 23.1
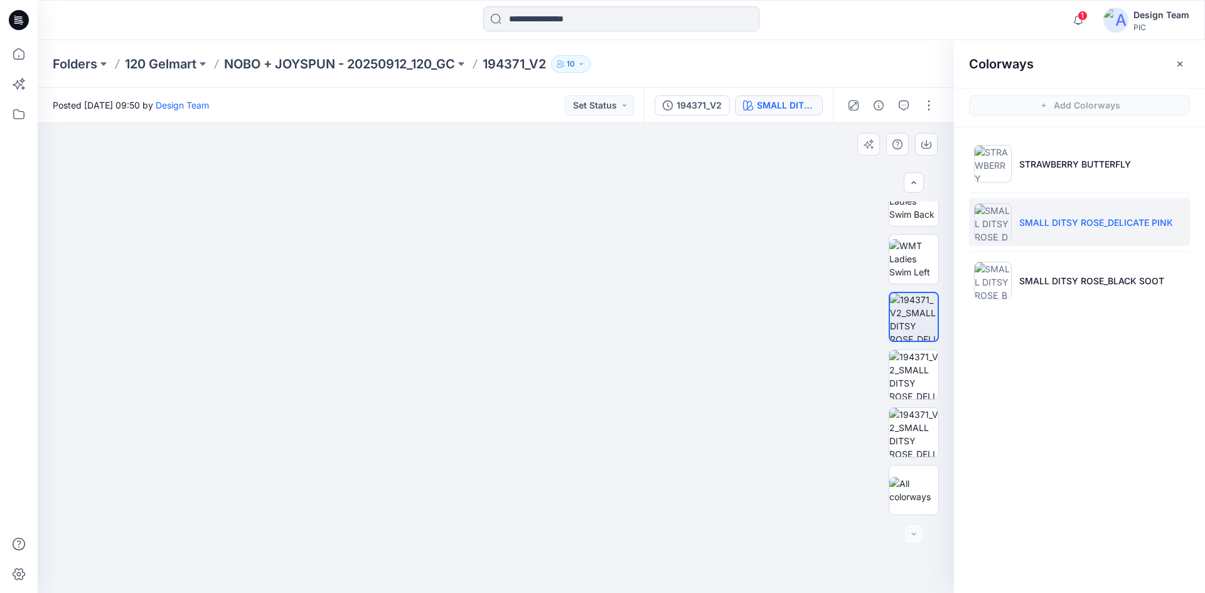
click at [458, 420] on img at bounding box center [495, 286] width 729 height 615
